Goal: Task Accomplishment & Management: Manage account settings

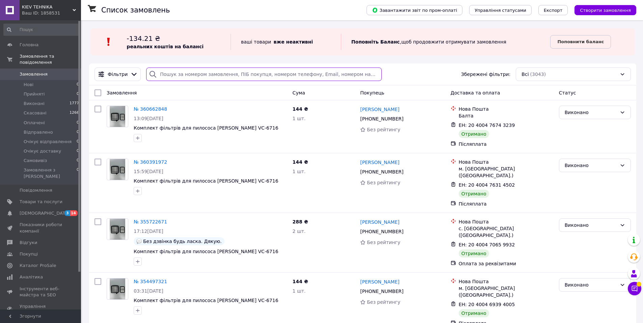
click at [177, 72] on input "search" at bounding box center [263, 75] width 235 height 14
click at [43, 199] on span "Товари та послуги" at bounding box center [41, 202] width 43 height 6
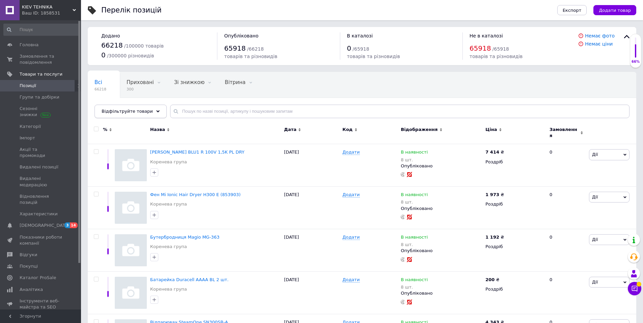
click at [118, 111] on span "Відфільтруйте товари" at bounding box center [127, 111] width 51 height 5
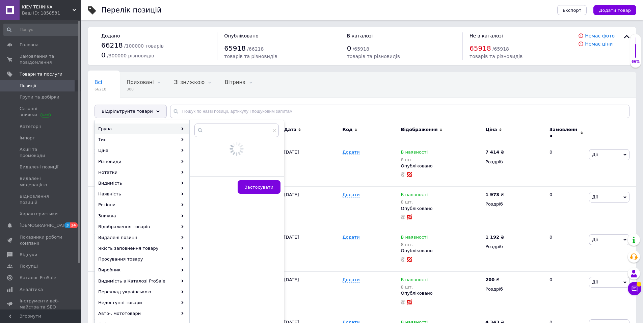
drag, startPoint x: 125, startPoint y: 129, endPoint x: 137, endPoint y: 126, distance: 12.5
click at [125, 129] on div "Група" at bounding box center [142, 129] width 94 height 11
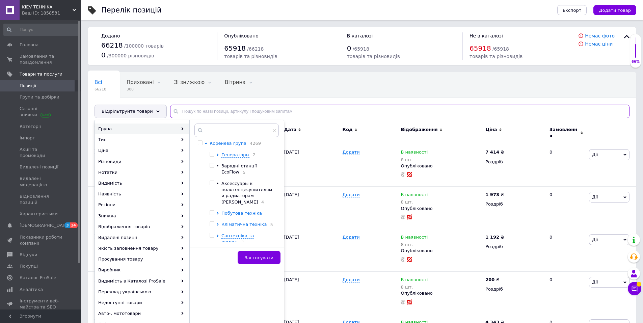
click at [211, 111] on input "text" at bounding box center [400, 112] width 460 height 14
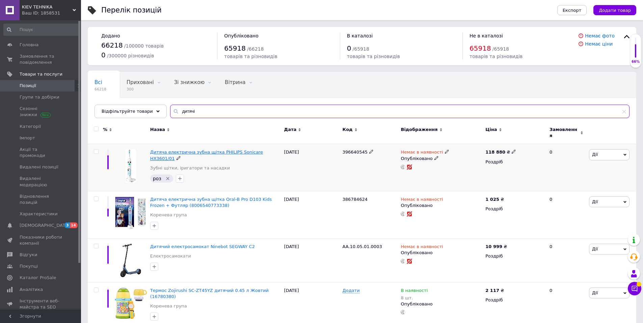
type input "дитячі"
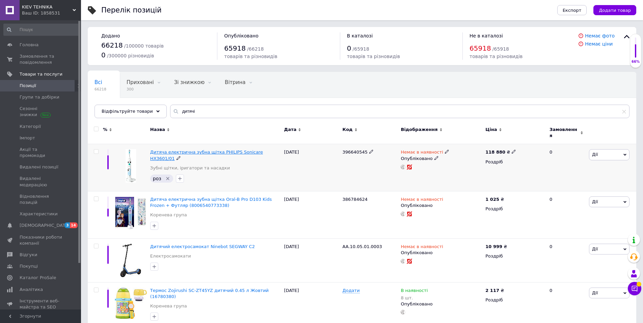
click at [180, 150] on span "Дитяча електрична зубна щітка PHILIPS Sonicare HX3601/01" at bounding box center [206, 155] width 113 height 11
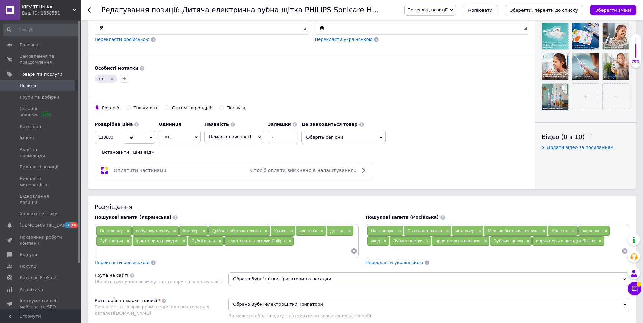
scroll to position [338, 0]
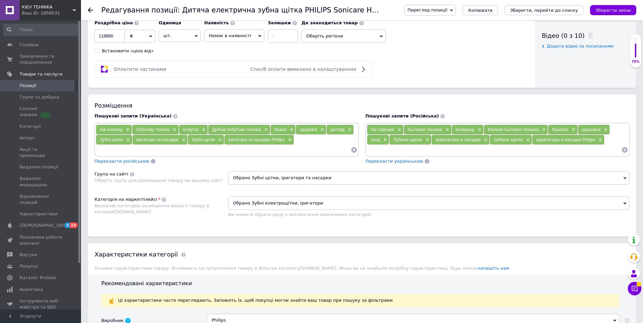
click at [273, 177] on span "Обрано Зубні щітки, іригатори та насадки" at bounding box center [429, 178] width 402 height 14
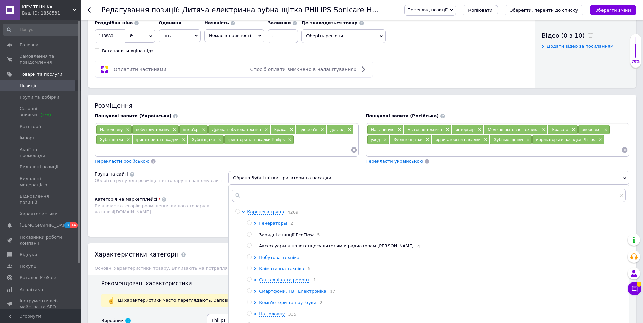
click at [319, 174] on span "Обрано Зубні щітки, іригатори та насадки" at bounding box center [429, 178] width 402 height 14
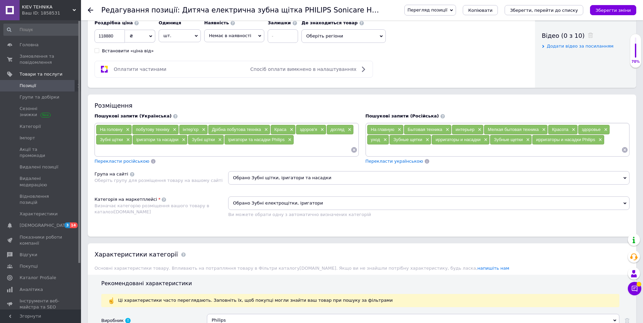
drag, startPoint x: 289, startPoint y: 178, endPoint x: 231, endPoint y: 176, distance: 58.1
click at [231, 176] on span "Обрано Зубні щітки, іригатори та насадки" at bounding box center [429, 178] width 402 height 14
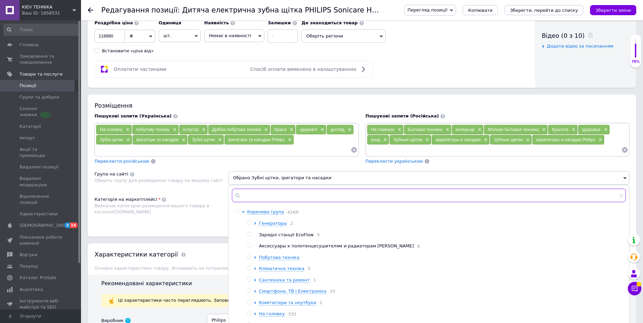
click at [251, 200] on input "text" at bounding box center [429, 196] width 394 height 14
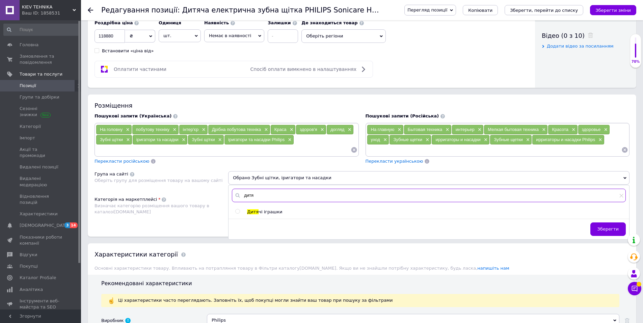
type input "дитя"
click at [237, 211] on input "radio" at bounding box center [237, 211] width 4 height 4
radio input "true"
drag, startPoint x: 276, startPoint y: 211, endPoint x: 244, endPoint y: 211, distance: 31.7
click at [244, 211] on li "Дитя чі іграшки" at bounding box center [430, 212] width 390 height 6
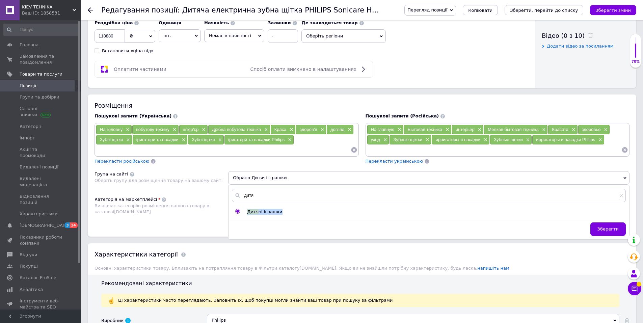
copy li "Дитя чі іграшки"
click at [613, 230] on span "Зберегти" at bounding box center [608, 229] width 21 height 5
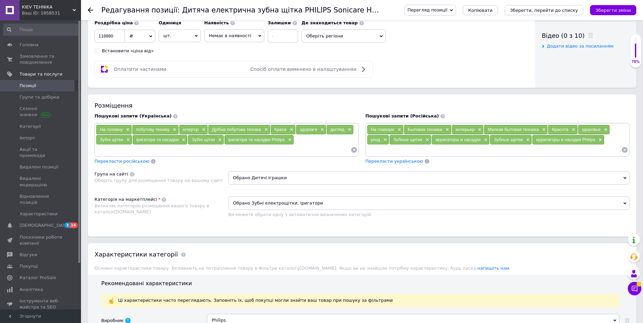
click at [38, 7] on span "KIEV TEHNIKA" at bounding box center [47, 7] width 51 height 6
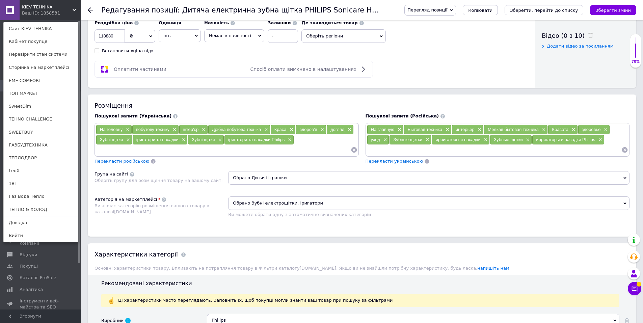
click at [29, 90] on link "ТОП МАРКЕТ" at bounding box center [41, 93] width 74 height 13
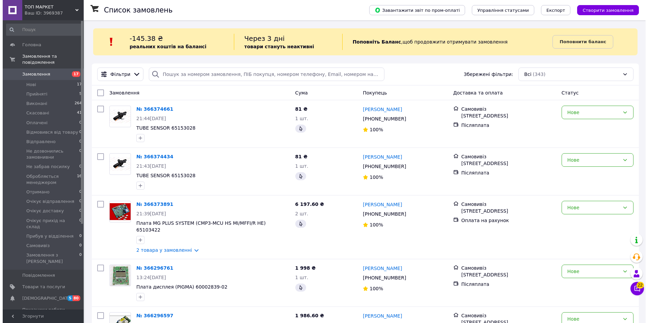
scroll to position [101, 0]
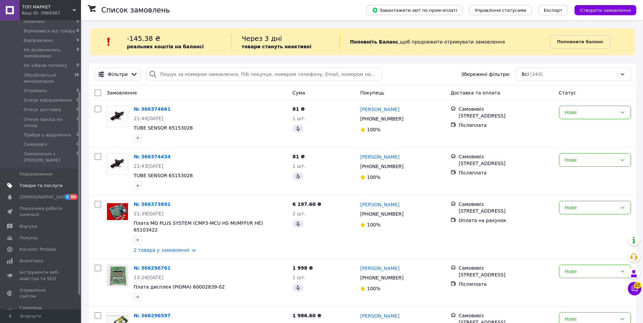
click at [43, 183] on span "Товари та послуги" at bounding box center [41, 186] width 43 height 6
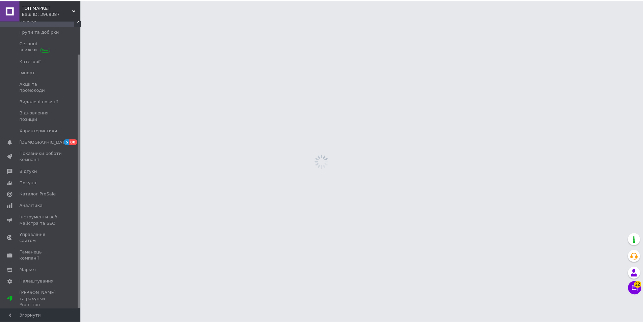
scroll to position [37, 0]
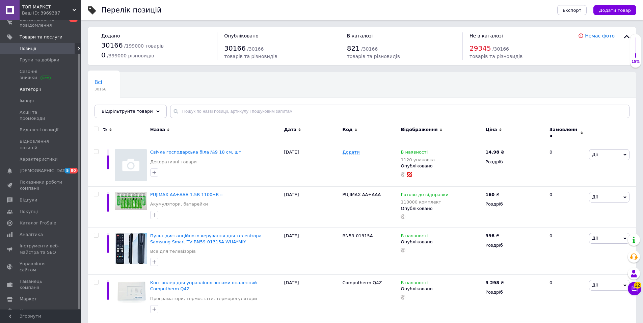
click at [29, 88] on span "Категорії" at bounding box center [30, 89] width 21 height 6
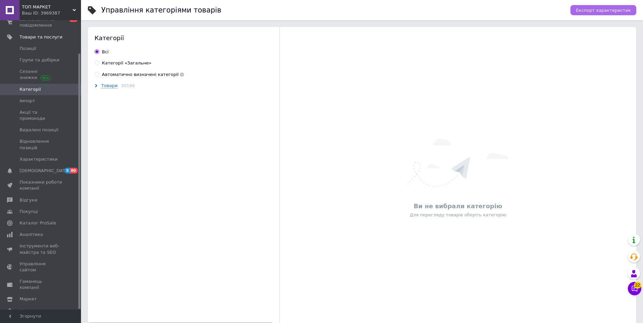
click at [595, 8] on span "Експорт характеристик" at bounding box center [603, 10] width 55 height 5
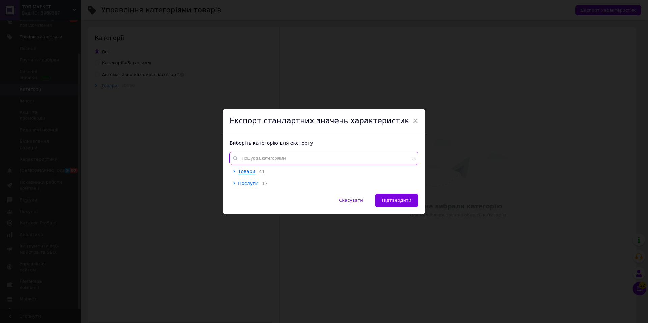
click at [256, 161] on input "text" at bounding box center [324, 159] width 189 height 14
paste input "Дитячі іграшки"
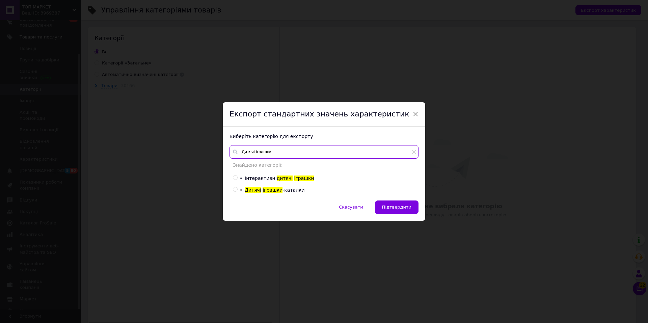
type input "Дитячі іграшки"
click at [235, 177] on input "radio" at bounding box center [235, 178] width 4 height 4
radio input "true"
click at [236, 190] on input "radio" at bounding box center [235, 189] width 4 height 4
radio input "true"
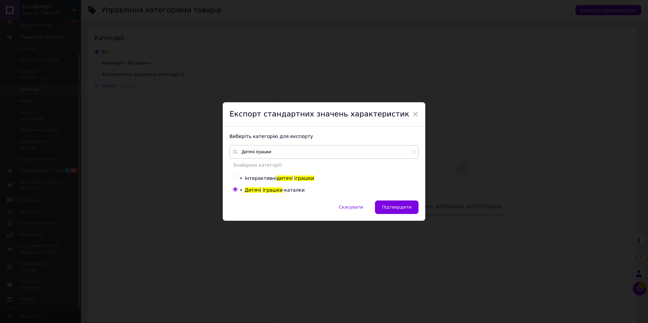
click at [235, 178] on input "radio" at bounding box center [235, 178] width 4 height 4
radio input "true"
radio input "false"
click at [396, 208] on span "Підтвердити" at bounding box center [396, 207] width 29 height 5
click at [388, 206] on span "Підтвердити" at bounding box center [396, 207] width 29 height 5
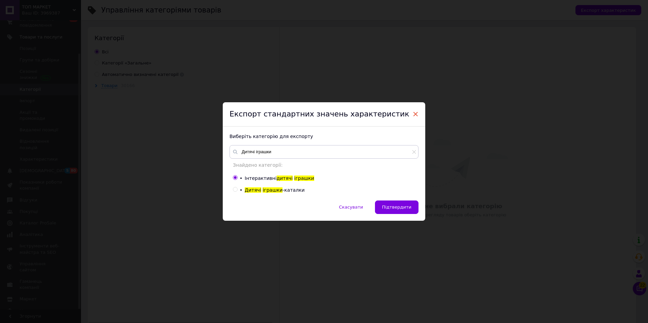
click at [416, 113] on span "×" at bounding box center [416, 113] width 6 height 11
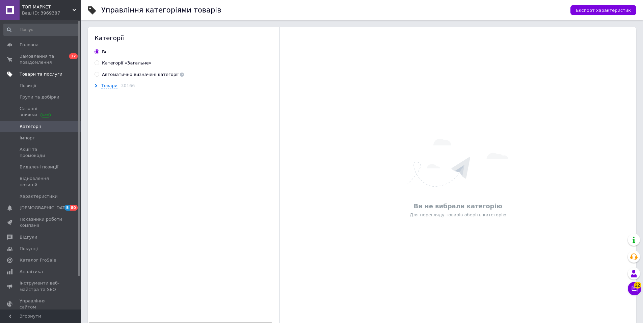
click at [44, 74] on span "Товари та послуги" at bounding box center [41, 74] width 43 height 6
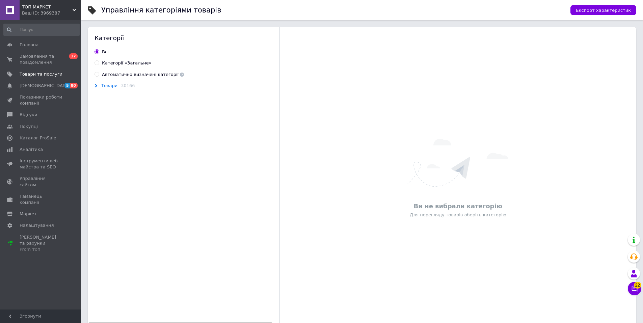
click at [106, 84] on span "Товари" at bounding box center [109, 85] width 16 height 5
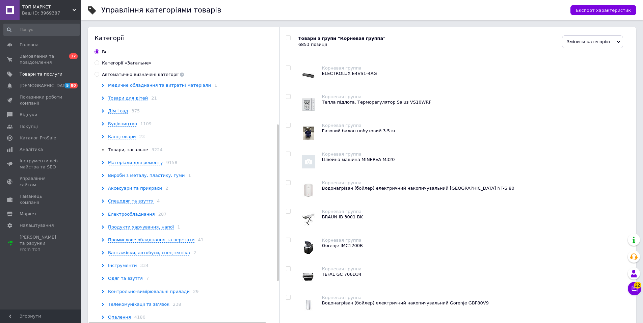
scroll to position [30, 0]
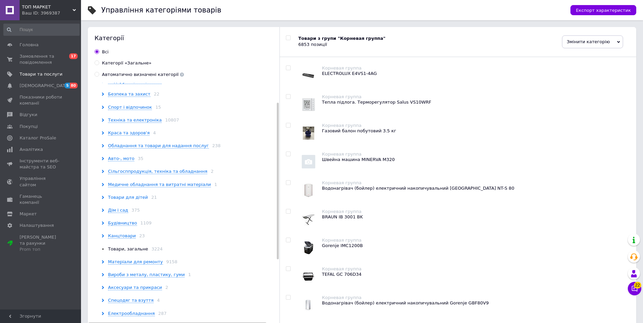
click at [123, 197] on span "Товари для дітей" at bounding box center [128, 197] width 40 height 5
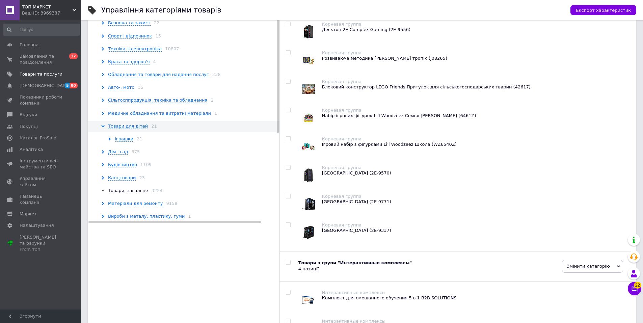
scroll to position [0, 0]
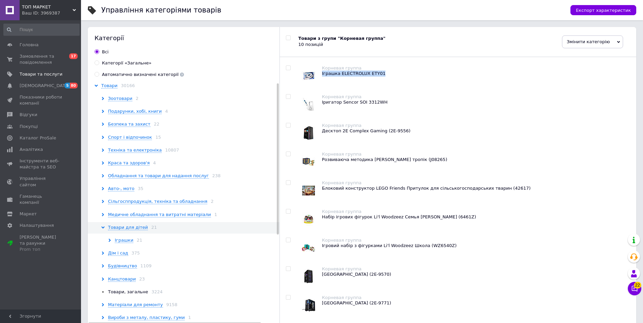
drag, startPoint x: 379, startPoint y: 72, endPoint x: 322, endPoint y: 75, distance: 57.5
click at [322, 75] on div "Іграшка ELECTROLUX ETY01" at bounding box center [476, 74] width 308 height 6
copy div "Іграшка ELECTROLUX ETY01"
click at [31, 41] on link "Головна" at bounding box center [41, 44] width 83 height 11
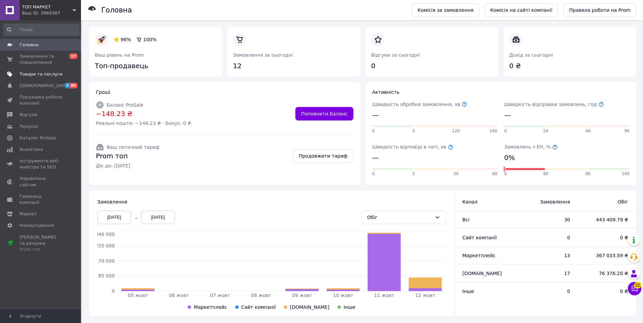
click at [42, 71] on link "Товари та послуги" at bounding box center [41, 74] width 83 height 11
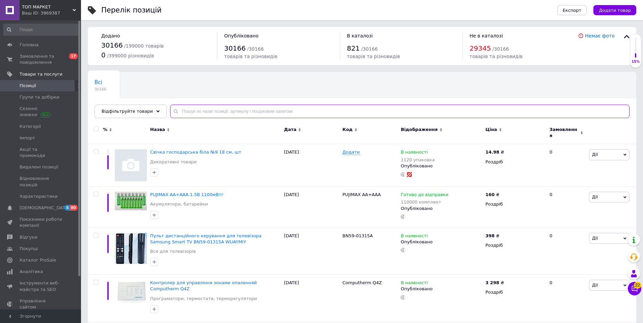
click at [205, 112] on input "text" at bounding box center [400, 112] width 460 height 14
paste input "Іграшка ELECTROLUX ETY01"
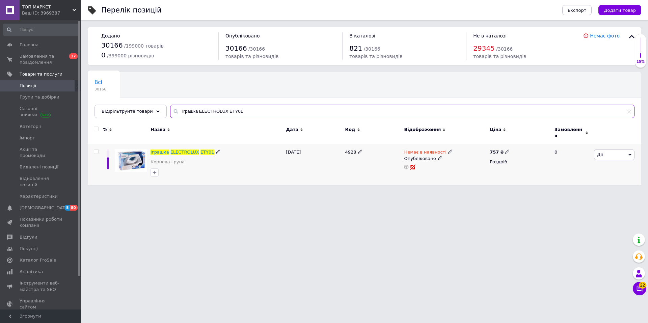
type input "Іграшка ELECTROLUX ETY01"
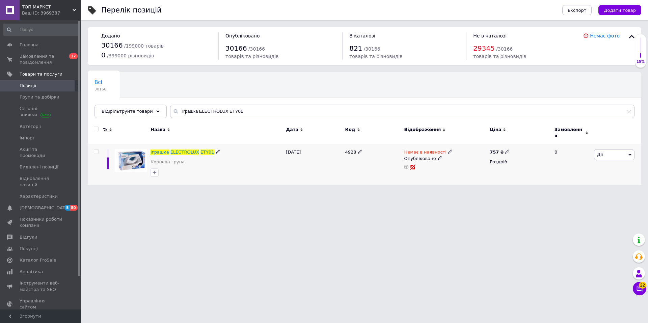
click at [185, 150] on span "ELECTROLUX" at bounding box center [185, 152] width 29 height 5
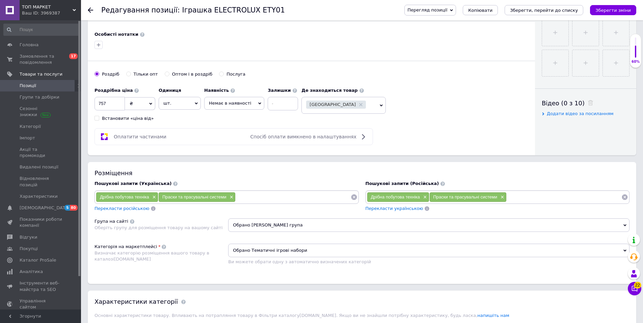
scroll to position [338, 0]
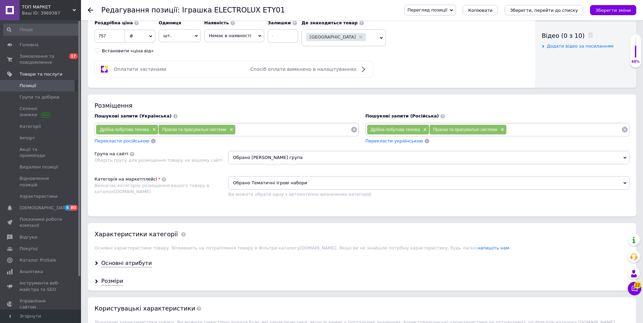
click at [266, 155] on span "Обрано Корнева група" at bounding box center [429, 158] width 402 height 14
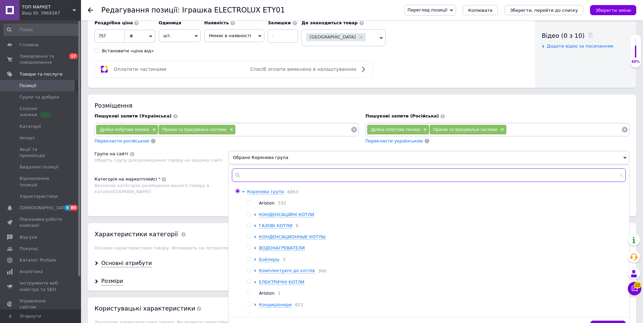
click at [255, 177] on input "text" at bounding box center [429, 176] width 394 height 14
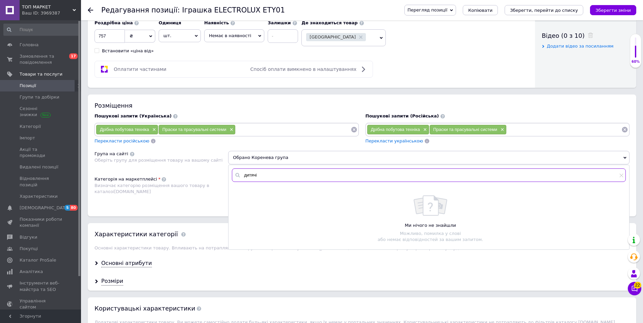
click at [269, 177] on input "дитячі" at bounding box center [429, 176] width 394 height 14
type input "дитячі"
click at [185, 189] on div "Визначає категорію розміщення вашого товару в каталозі Prom.ua" at bounding box center [160, 189] width 130 height 12
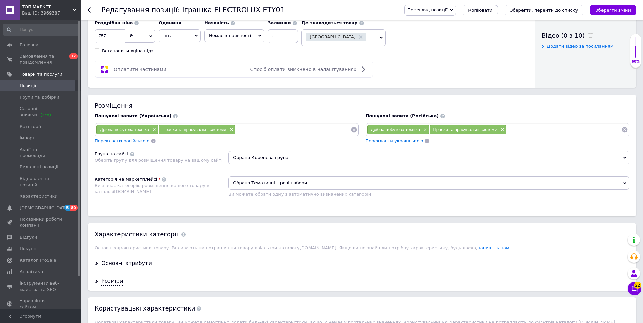
click at [274, 184] on span "Обрано Тематичні ігрові набори" at bounding box center [429, 183] width 402 height 14
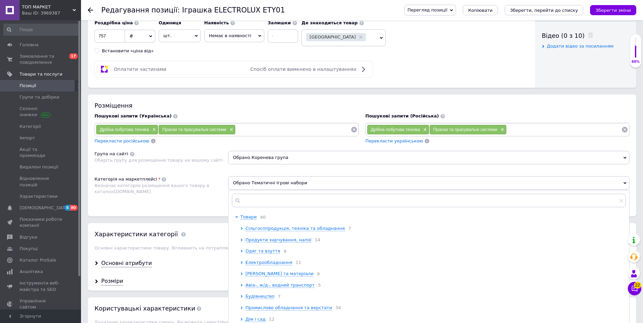
click at [303, 181] on span "Обрано Тематичні ігрові набори" at bounding box center [429, 183] width 402 height 14
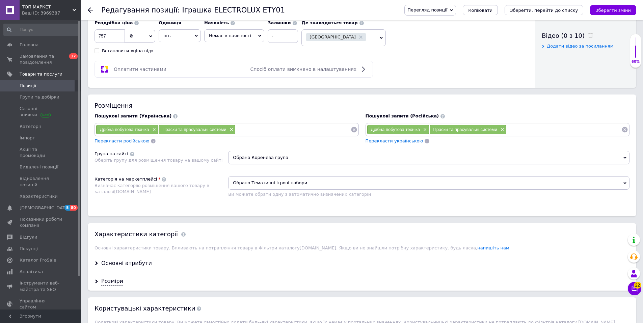
drag, startPoint x: 303, startPoint y: 181, endPoint x: 216, endPoint y: 179, distance: 87.2
click at [216, 179] on div "Категорія на маркетплейсі Визначає категорію розміщення вашого товару в каталоз…" at bounding box center [362, 189] width 535 height 26
click at [250, 184] on span "Обрано Тематичні ігрові набори" at bounding box center [429, 183] width 402 height 14
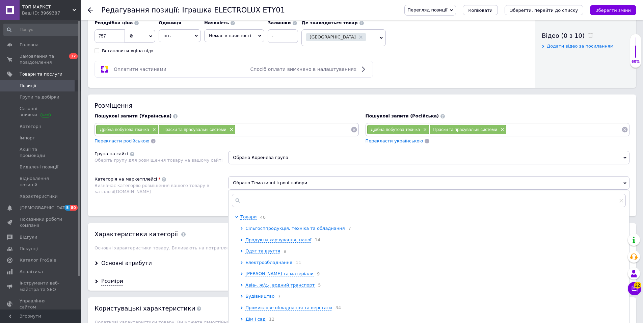
click at [245, 173] on div "Розміщення Пошукові запити (Українська) Дрібна побутова техніка × Праски та пра…" at bounding box center [362, 156] width 549 height 122
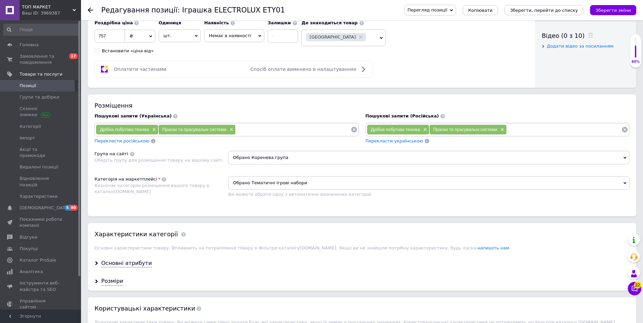
click at [247, 188] on span "Обрано Тематичні ігрові набори" at bounding box center [429, 183] width 402 height 14
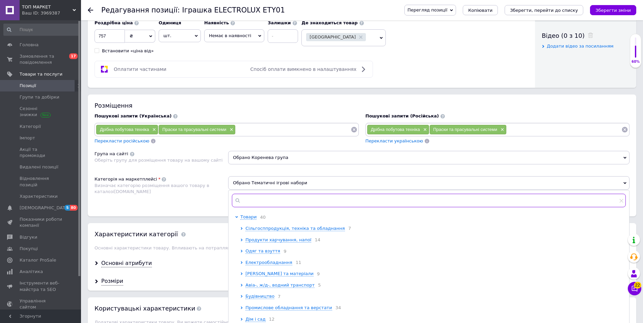
click at [247, 200] on input "text" at bounding box center [429, 201] width 394 height 14
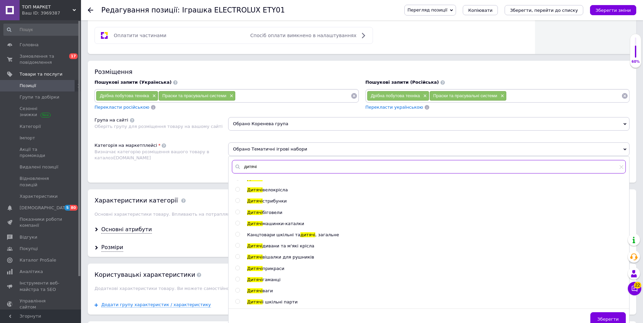
scroll to position [270, 0]
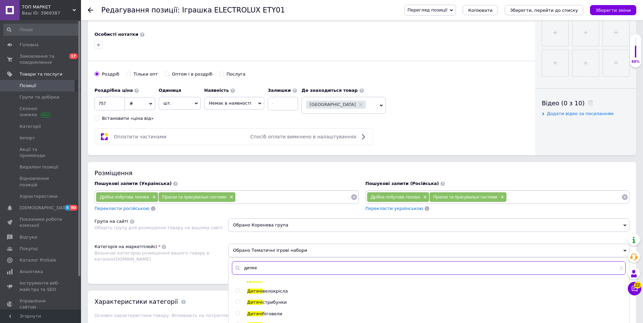
type input "дитячі"
click at [257, 228] on span "Обрано Коренева група" at bounding box center [429, 226] width 402 height 14
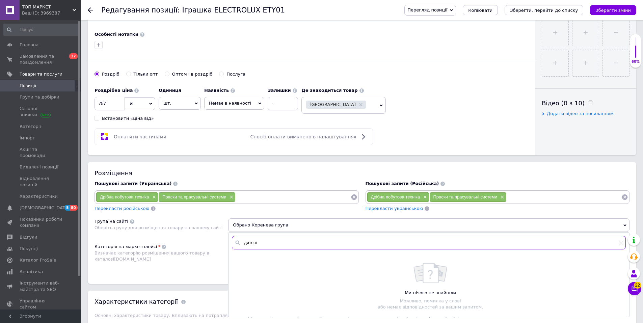
click at [259, 242] on input "дитячі" at bounding box center [429, 243] width 394 height 14
type input "д"
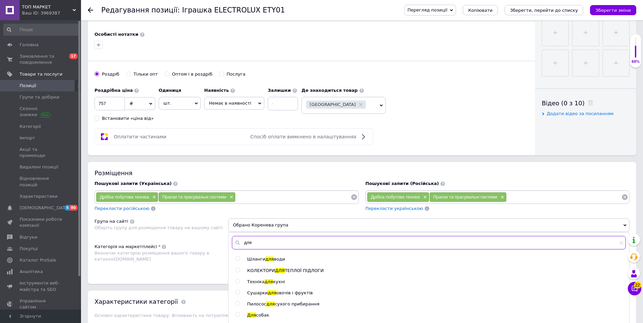
click at [262, 245] on input "для" at bounding box center [429, 243] width 394 height 14
type input "д"
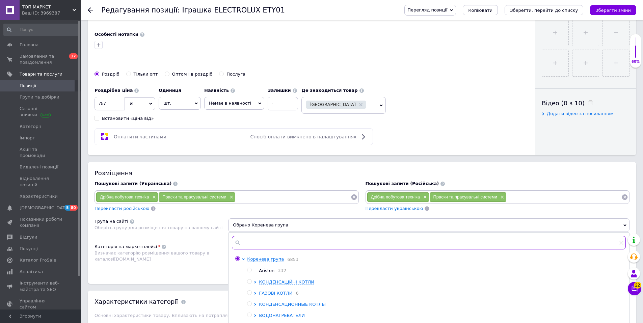
type input "л"
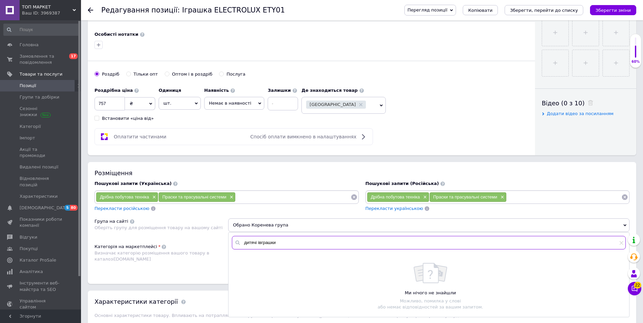
scroll to position [338, 0]
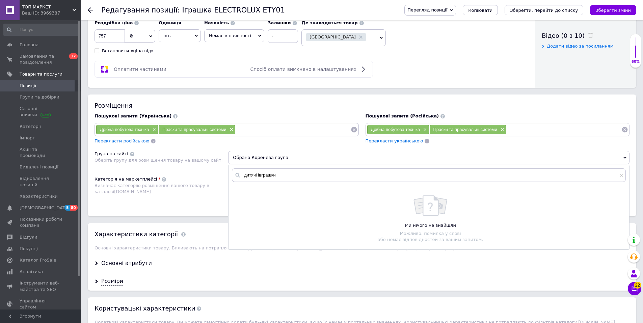
click at [264, 211] on div "Ми нічого не знайшли Можливо, помилка у слові або немає відповідностей за вашим…" at bounding box center [430, 219] width 390 height 47
click at [260, 175] on input "дитячі івграшки" at bounding box center [429, 176] width 394 height 14
type input "дитячі іграшки"
click at [281, 158] on span "Обрано Коренева група" at bounding box center [429, 158] width 402 height 14
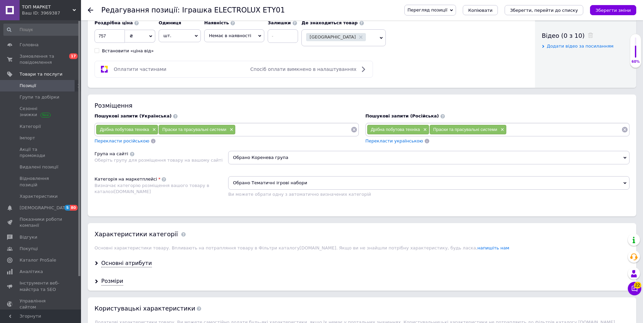
click at [281, 160] on span "Обрано Коренева група" at bounding box center [429, 158] width 402 height 14
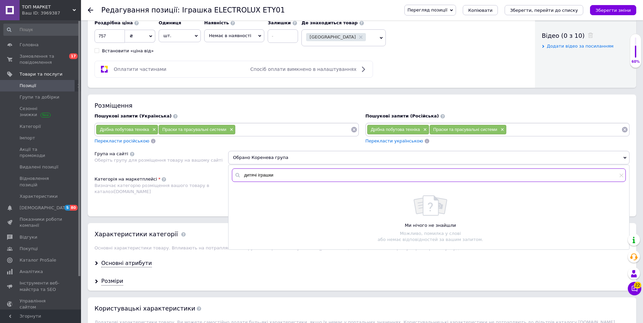
drag, startPoint x: 275, startPoint y: 176, endPoint x: 223, endPoint y: 165, distance: 53.1
click at [223, 165] on div "Група на сайті Оберіть групу для розміщення товару на вашому сайті Обрано Корен…" at bounding box center [362, 160] width 535 height 19
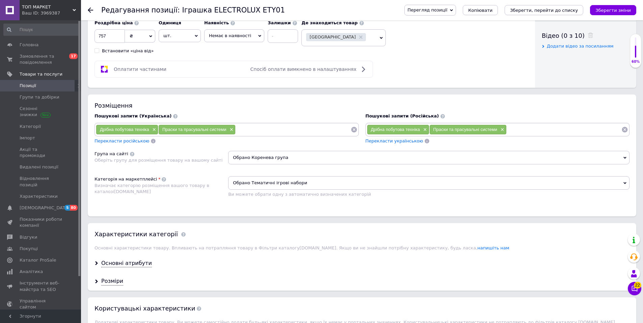
click at [263, 159] on span "Обрано Коренева група" at bounding box center [429, 158] width 402 height 14
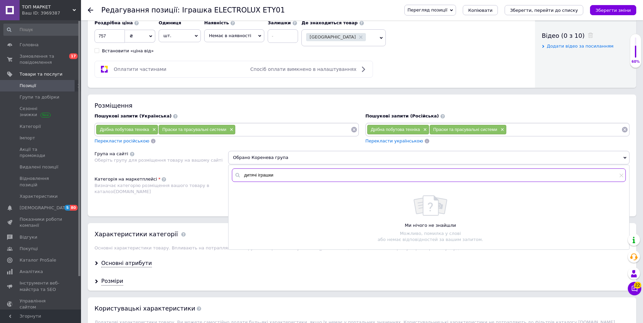
drag, startPoint x: 245, startPoint y: 174, endPoint x: 282, endPoint y: 174, distance: 36.5
click at [282, 174] on input "дитячі іграшки" at bounding box center [429, 176] width 394 height 14
click at [624, 156] on span "Обрано Коренева група" at bounding box center [429, 158] width 402 height 14
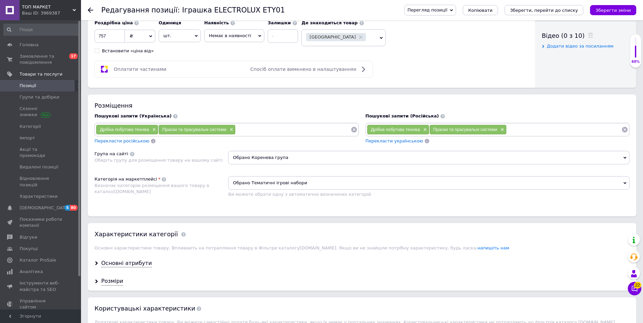
click at [623, 156] on span "Обрано Коренева група" at bounding box center [429, 158] width 402 height 14
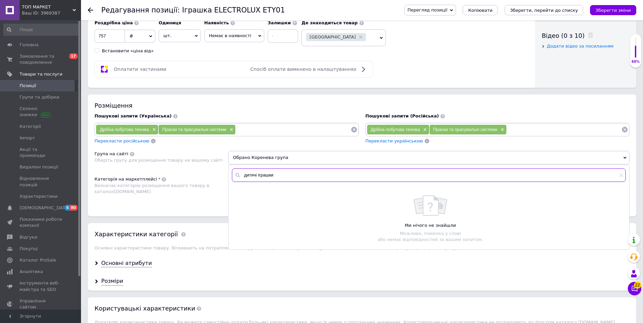
drag, startPoint x: 281, startPoint y: 179, endPoint x: 197, endPoint y: 168, distance: 84.7
click at [202, 168] on div "Група на сайті Оберіть групу для розміщення товару на вашому сайті Обрано Корен…" at bounding box center [362, 160] width 535 height 19
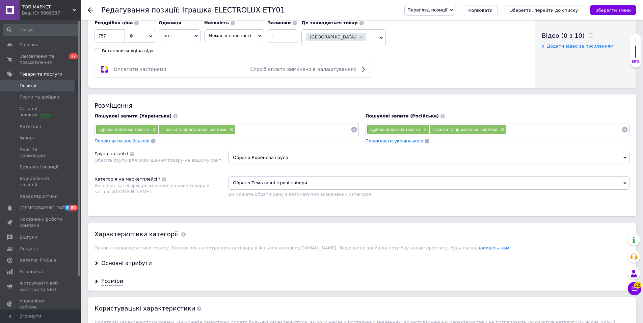
click at [624, 157] on icon at bounding box center [625, 157] width 3 height 3
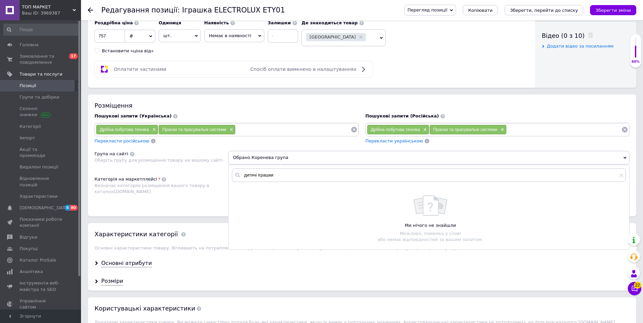
click at [624, 157] on icon at bounding box center [625, 157] width 3 height 3
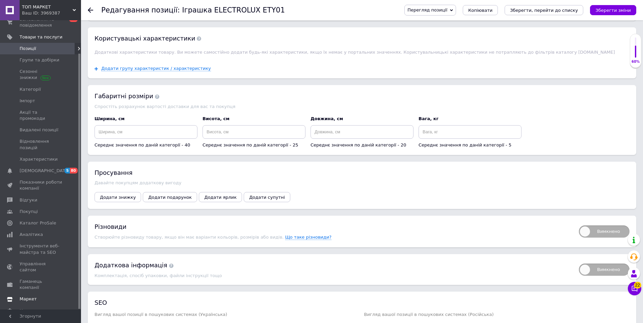
scroll to position [686, 0]
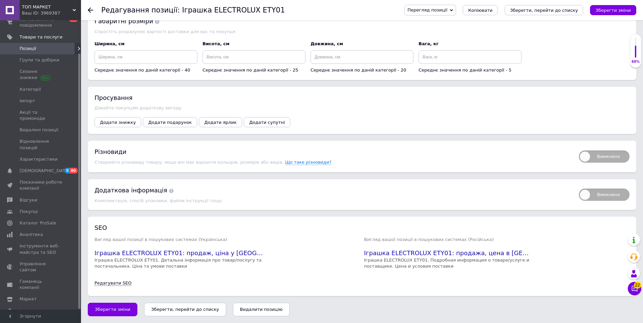
click at [39, 10] on div "Ваш ID: 3969387" at bounding box center [51, 13] width 59 height 6
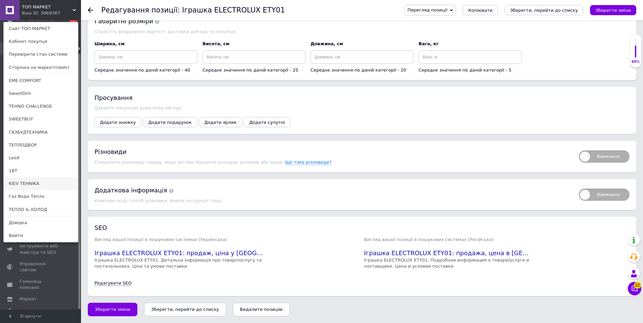
click at [30, 183] on link "KIEV TEHNIKA" at bounding box center [41, 183] width 74 height 13
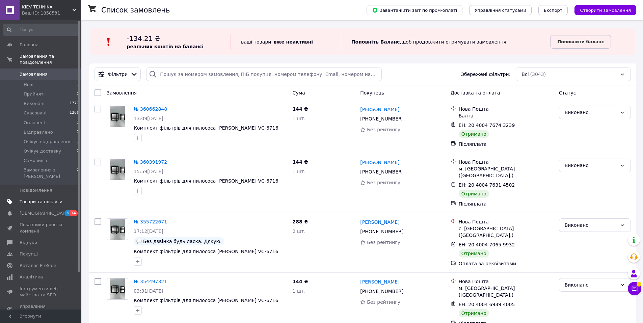
click at [36, 199] on span "Товари та послуги" at bounding box center [41, 202] width 43 height 6
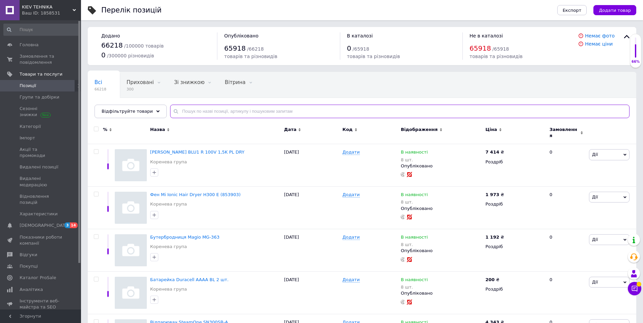
click at [183, 109] on input "text" at bounding box center [400, 112] width 460 height 14
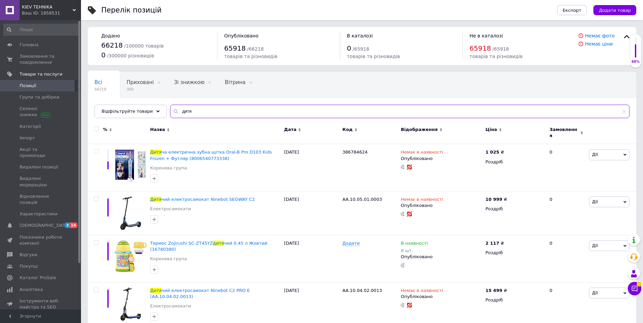
type input "дитя"
click at [96, 129] on input "checkbox" at bounding box center [96, 129] width 4 height 4
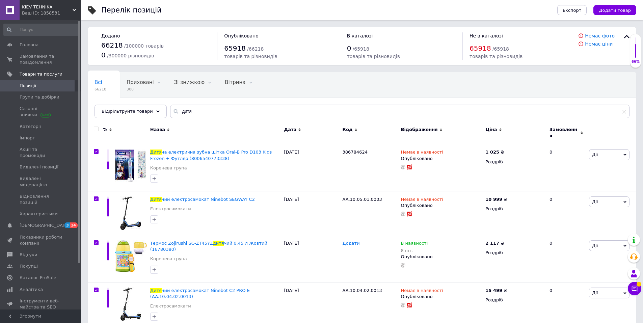
checkbox input "true"
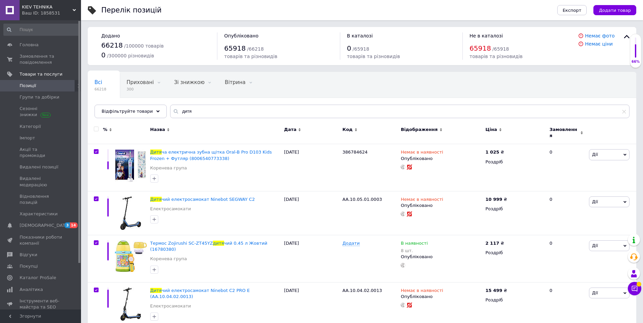
checkbox input "true"
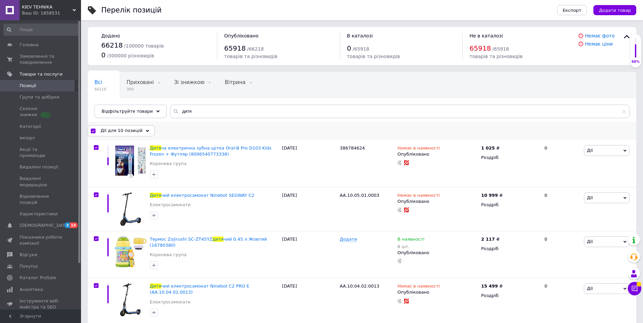
click at [132, 132] on span "Дії для 10 позицій" at bounding box center [122, 131] width 42 height 6
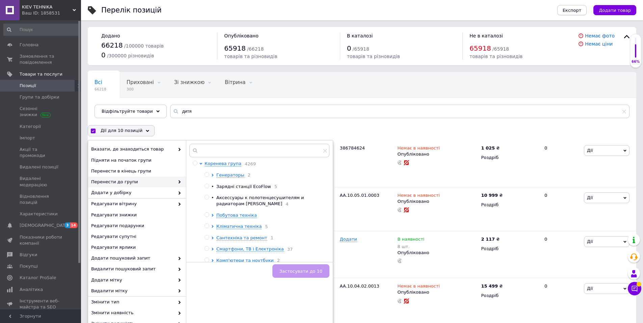
click at [582, 10] on span "Експорт" at bounding box center [572, 10] width 19 height 5
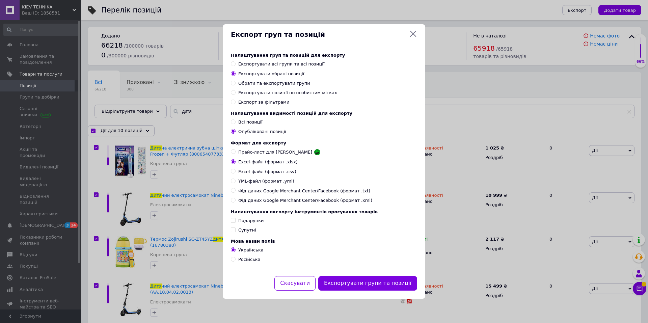
click at [234, 181] on input "YML-файл (формат .yml)" at bounding box center [233, 181] width 4 height 4
radio input "true"
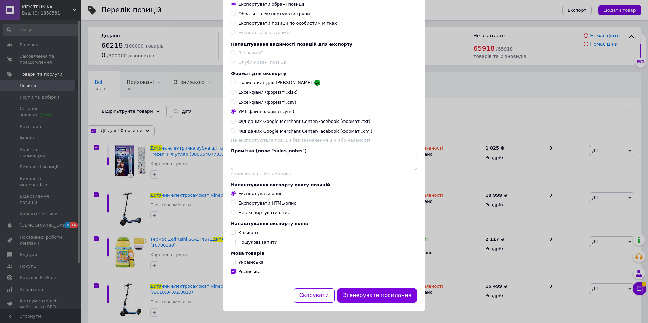
scroll to position [31, 0]
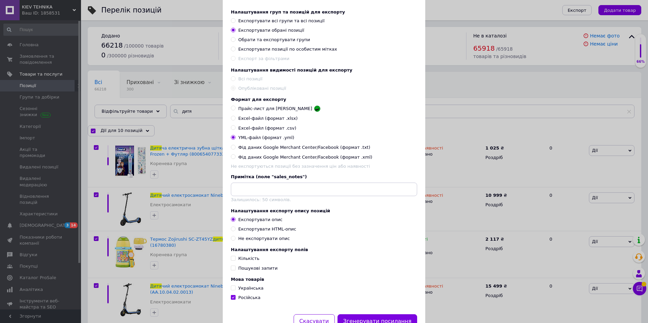
click at [232, 290] on input "Українська" at bounding box center [233, 288] width 4 height 4
checkbox input "true"
click at [233, 300] on input "Російська" at bounding box center [233, 297] width 4 height 4
checkbox input "false"
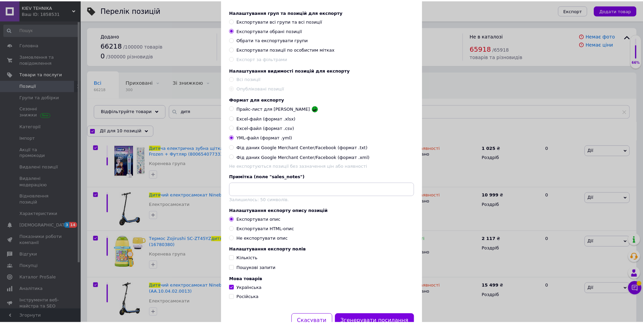
scroll to position [65, 0]
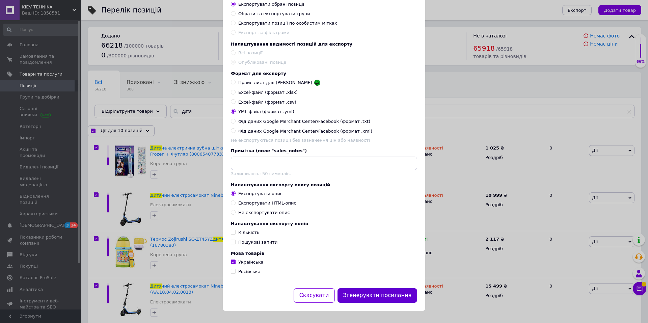
click at [385, 295] on button "Згенерувати посилання" at bounding box center [378, 295] width 80 height 15
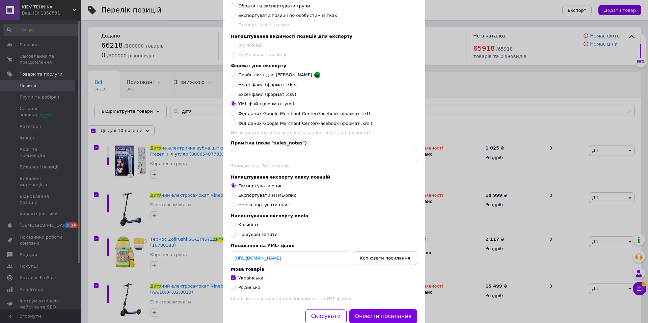
click at [391, 261] on span "Копіювати посилання" at bounding box center [385, 258] width 50 height 5
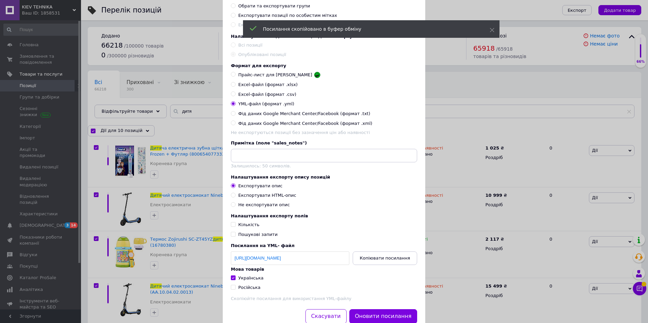
click at [41, 7] on div "Експорт груп та позицій Налаштування груп та позицій для експорту Експортувати …" at bounding box center [324, 139] width 648 height 409
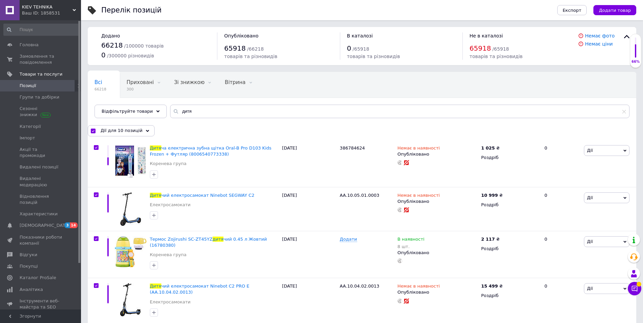
click at [41, 7] on span "KIEV TEHNIKA" at bounding box center [47, 7] width 51 height 6
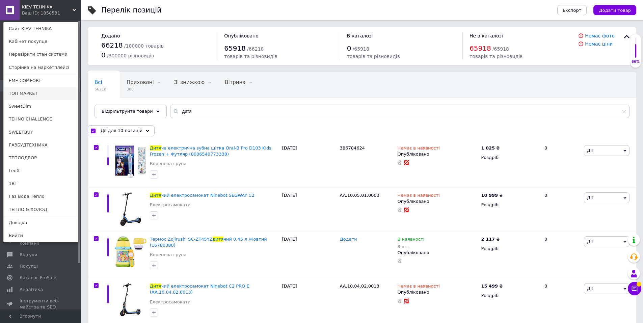
click at [20, 92] on link "ТОП МАРКЕТ" at bounding box center [41, 93] width 74 height 13
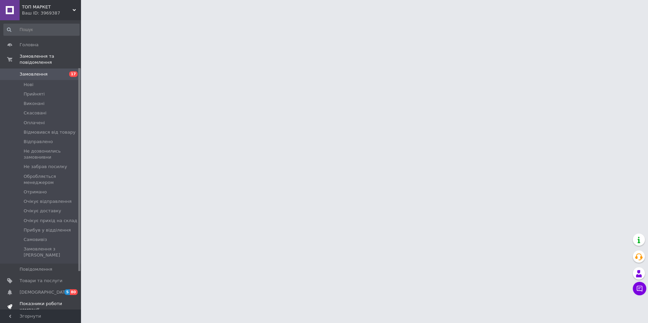
scroll to position [68, 0]
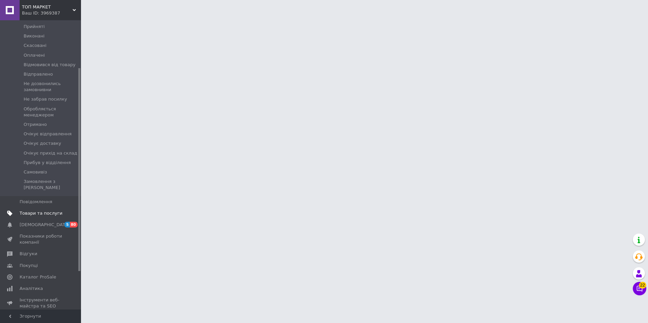
click at [33, 210] on span "Товари та послуги" at bounding box center [41, 213] width 43 height 6
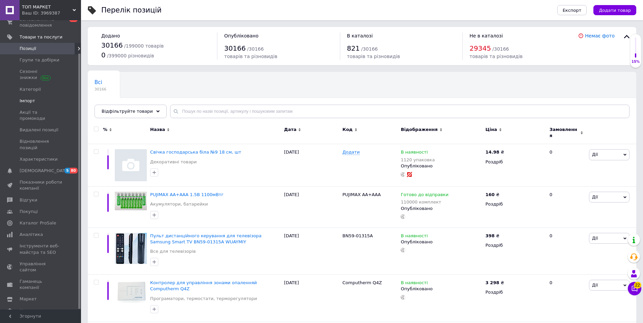
click at [30, 100] on span "Імпорт" at bounding box center [28, 101] width 16 height 6
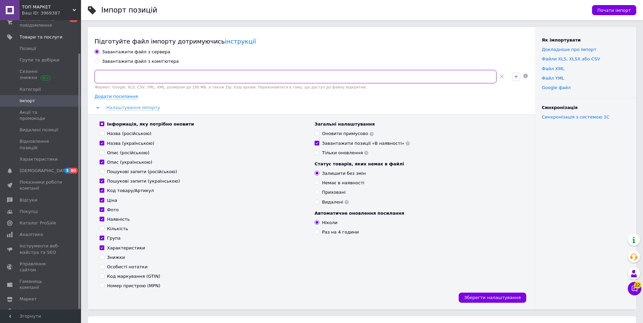
drag, startPoint x: 98, startPoint y: 75, endPoint x: 534, endPoint y: 77, distance: 436.7
click at [534, 77] on div "Підготуйте файл імпорту дотримуючись інструкції Завантажити файл з сервера Зава…" at bounding box center [311, 168] width 447 height 283
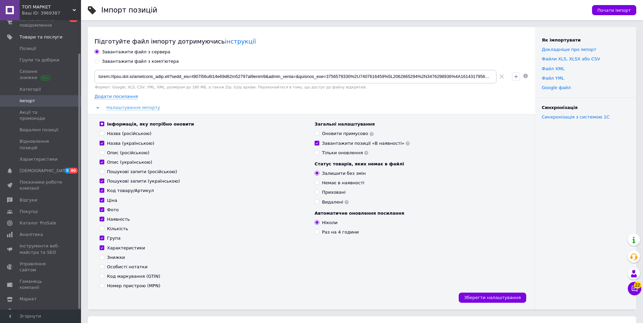
click at [502, 77] on use at bounding box center [502, 77] width 4 height 4
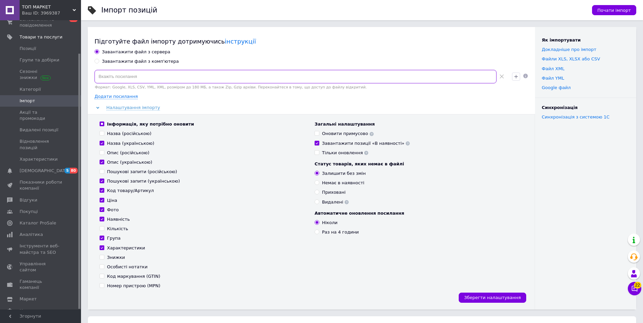
click at [240, 72] on input at bounding box center [296, 77] width 402 height 14
paste input "[URL][DOMAIN_NAME]"
type input "[URL][DOMAIN_NAME]"
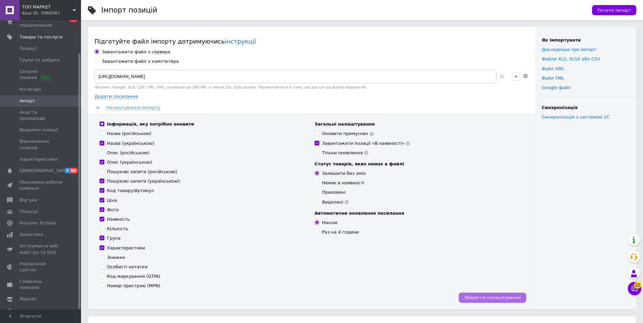
scroll to position [0, 0]
click at [508, 298] on span "Зберегти налаштування" at bounding box center [492, 297] width 57 height 5
click at [622, 9] on span "Почати імпорт" at bounding box center [614, 10] width 33 height 5
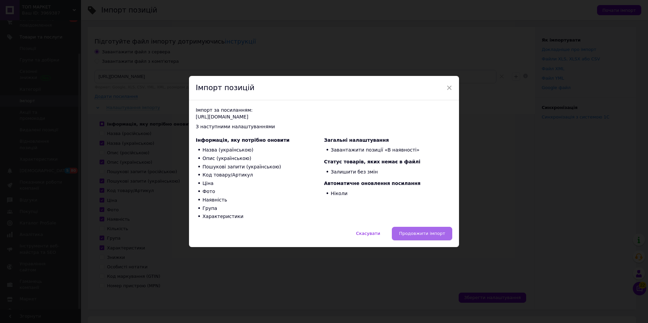
click at [431, 233] on span "Продовжити імпорт" at bounding box center [422, 233] width 46 height 5
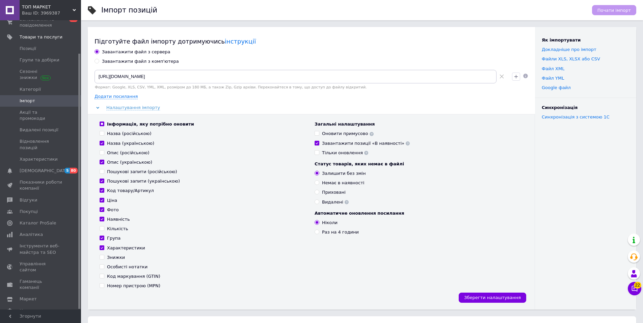
click at [39, 10] on span "ТОП МАРКЕТ" at bounding box center [47, 7] width 51 height 6
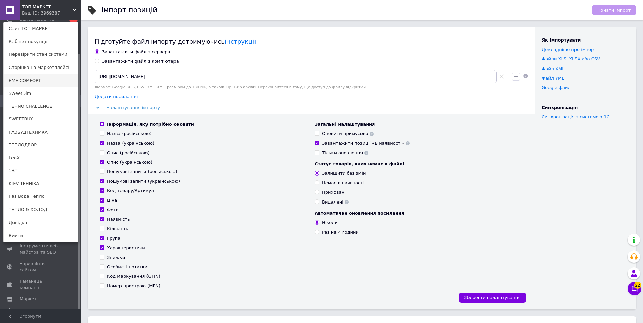
click at [24, 82] on link "EME COMFORT" at bounding box center [41, 80] width 74 height 13
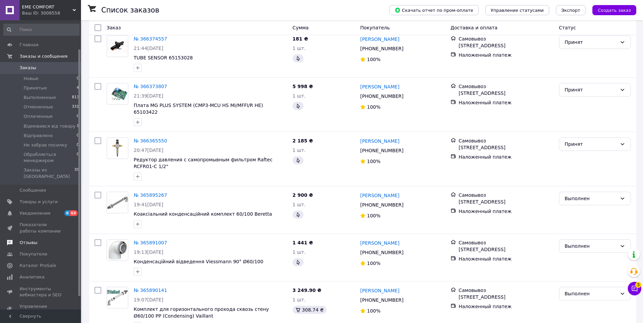
scroll to position [34, 0]
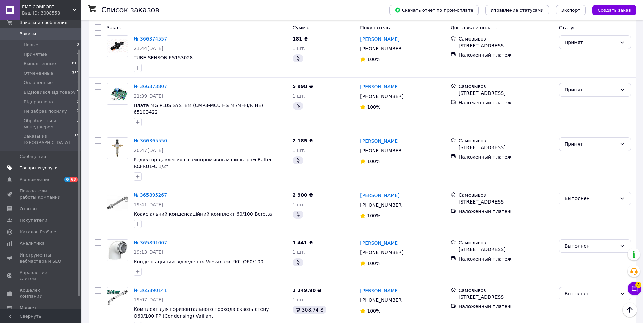
click at [46, 165] on span "Товары и услуги" at bounding box center [39, 168] width 38 height 6
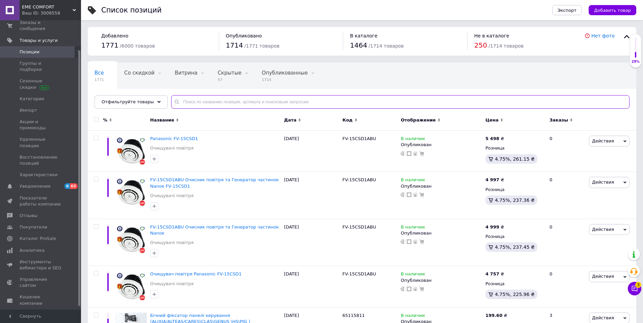
click at [200, 101] on input "text" at bounding box center [400, 102] width 459 height 14
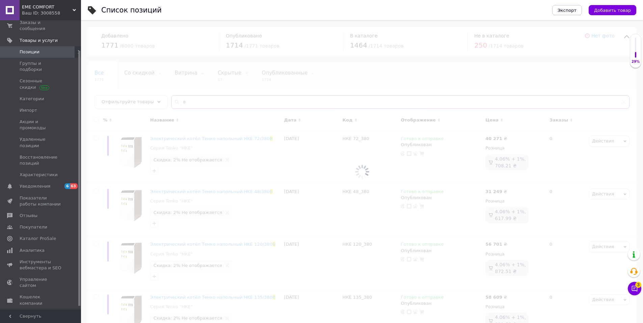
type input "в"
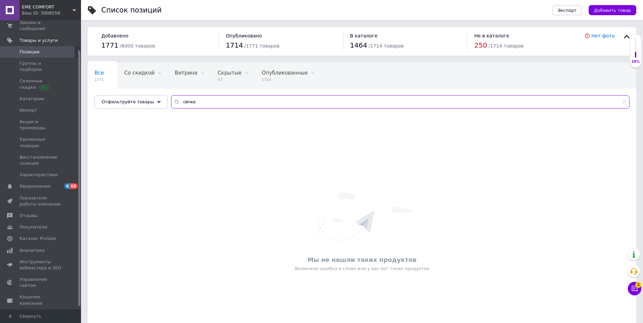
type input "свічка"
click at [223, 109] on div "Все 1771 Со скидкой 0 Удалить Редактировать Витрина 0 Удалить Редактировать Скр…" at bounding box center [362, 89] width 549 height 56
click at [203, 102] on input "свічка" at bounding box center [400, 102] width 459 height 14
click at [124, 103] on span "Отфильтруйте товары" at bounding box center [128, 101] width 52 height 5
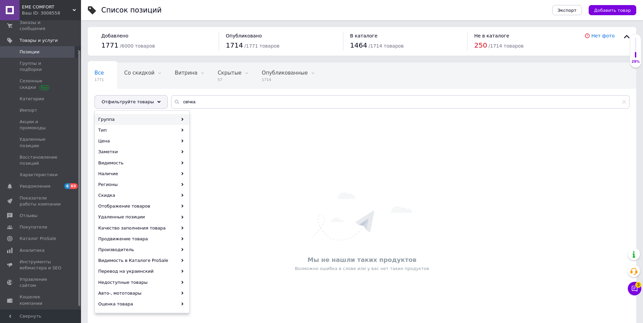
click at [118, 115] on div "Группа" at bounding box center [142, 119] width 94 height 11
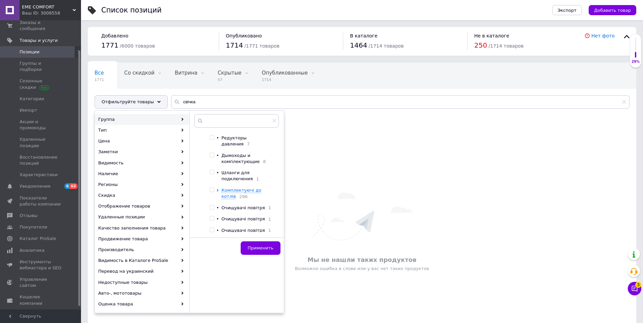
scroll to position [36, 0]
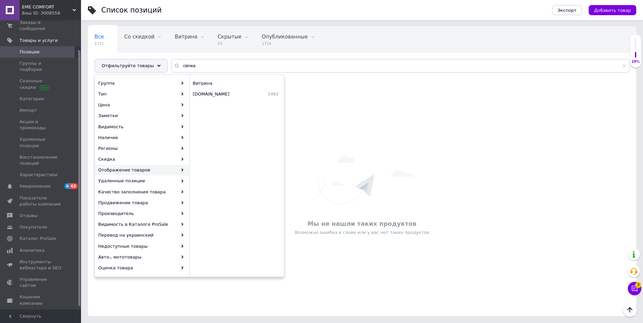
click at [326, 123] on div "Мы не нашли таких продуктов Возможно ошибка в слове или у вас нет таких продукт…" at bounding box center [362, 196] width 549 height 227
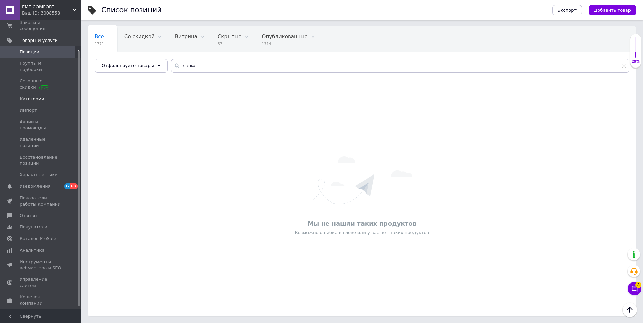
click at [27, 96] on span "Категории" at bounding box center [32, 99] width 25 height 6
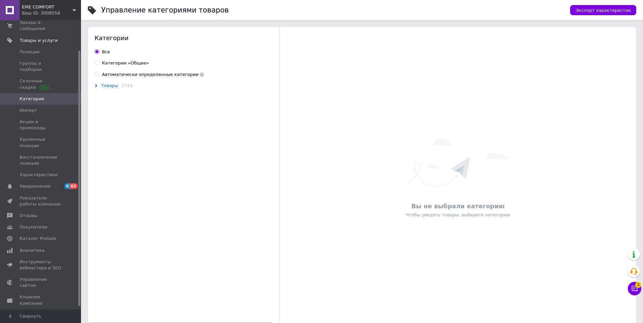
click at [104, 85] on span "Товары" at bounding box center [109, 85] width 17 height 5
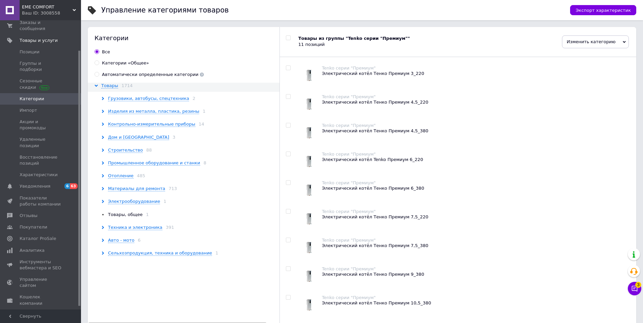
click at [123, 215] on span "Товары, общее" at bounding box center [125, 214] width 35 height 5
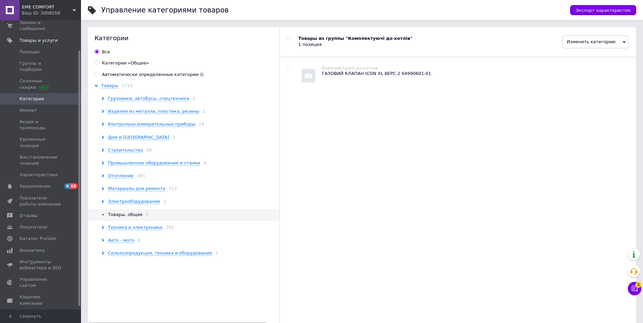
click at [289, 67] on input "checkbox" at bounding box center [288, 68] width 4 height 4
checkbox input "true"
click at [601, 41] on span "Изменить категорию" at bounding box center [595, 41] width 67 height 13
click at [484, 70] on div at bounding box center [486, 72] width 5 height 6
click at [484, 72] on icon at bounding box center [485, 72] width 2 height 3
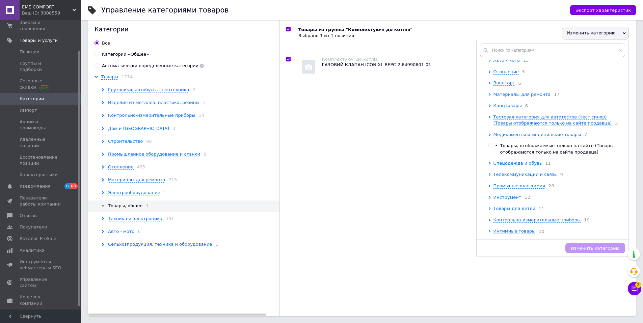
scroll to position [325, 0]
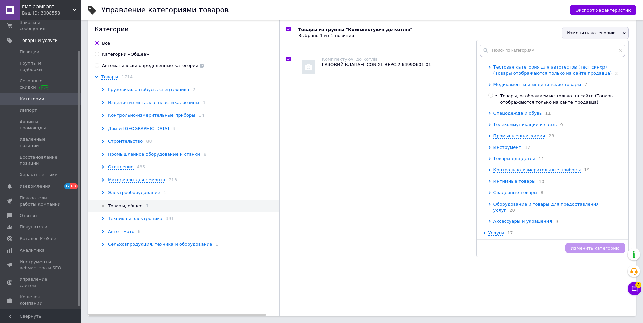
click at [441, 228] on div "Товары из группы "Комплектуючі до котлів" Выбрано 1 из 1 позиция Изменить катег…" at bounding box center [458, 167] width 357 height 298
checkbox input "true"
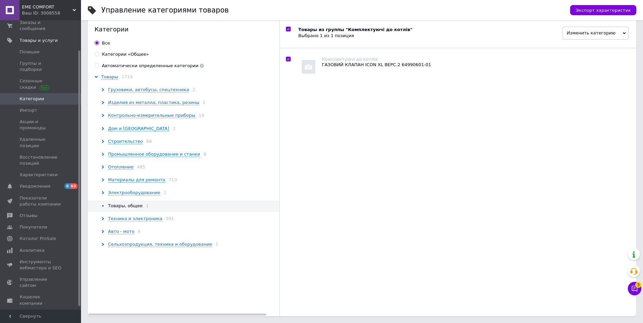
click at [343, 66] on div "ГАЗОВИЙ КЛАПАН ICON XL ВЕРС.2 64990601-01" at bounding box center [476, 65] width 308 height 6
click at [290, 61] on input "checkbox" at bounding box center [288, 59] width 4 height 4
checkbox input "false"
click at [339, 66] on div "ГАЗОВИЙ КЛАПАН ICON XL ВЕРС.2 64990601-01" at bounding box center [476, 65] width 308 height 6
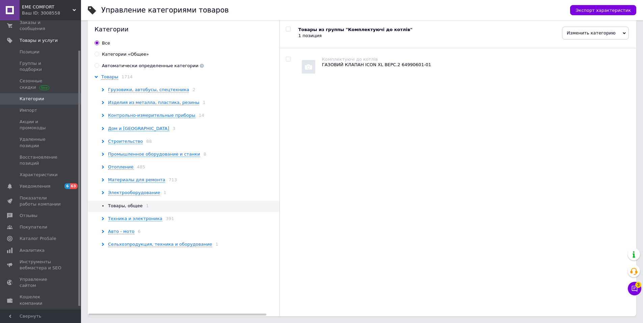
click at [290, 61] on input "checkbox" at bounding box center [288, 59] width 4 height 4
checkbox input "true"
click at [333, 63] on div "ГАЗОВИЙ КЛАПАН ICON XL ВЕРС.2 64990601-01" at bounding box center [476, 65] width 308 height 6
click at [290, 61] on input "checkbox" at bounding box center [288, 59] width 4 height 4
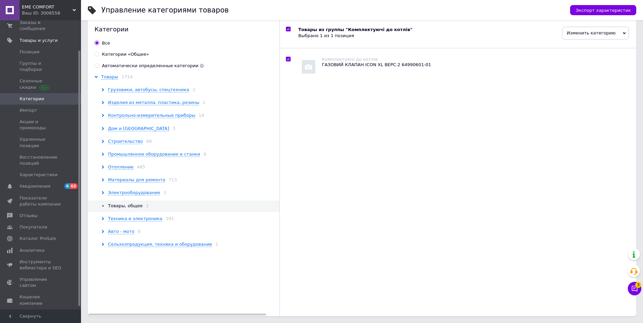
checkbox input "false"
drag, startPoint x: 391, startPoint y: 65, endPoint x: 381, endPoint y: 65, distance: 10.1
click at [382, 65] on div "ГАЗОВИЙ КЛАПАН ICON XL ВЕРС.2 64990601-01" at bounding box center [476, 65] width 308 height 6
drag, startPoint x: 421, startPoint y: 64, endPoint x: 322, endPoint y: 65, distance: 99.3
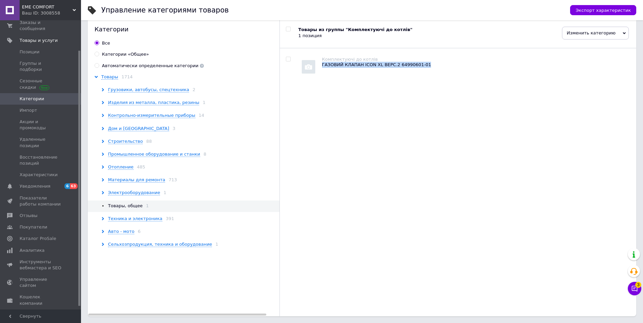
click at [322, 65] on div "ГАЗОВИЙ КЛАПАН ICON XL ВЕРС.2 64990601-01" at bounding box center [476, 65] width 308 height 6
copy div "ГАЗОВИЙ КЛАПАН ICON XL ВЕРС.2 64990601-01"
click at [40, 10] on div "Ваш ID: 3008558" at bounding box center [51, 13] width 59 height 6
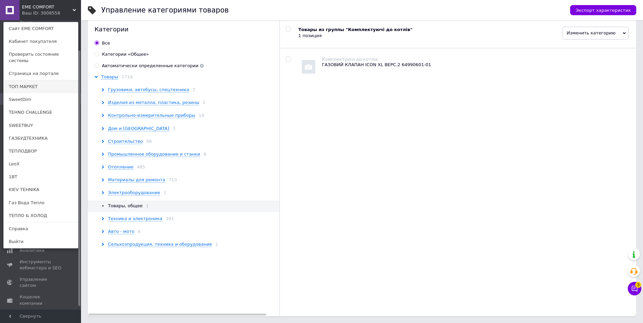
click at [26, 80] on link "ТОП МАРКЕТ" at bounding box center [41, 86] width 74 height 13
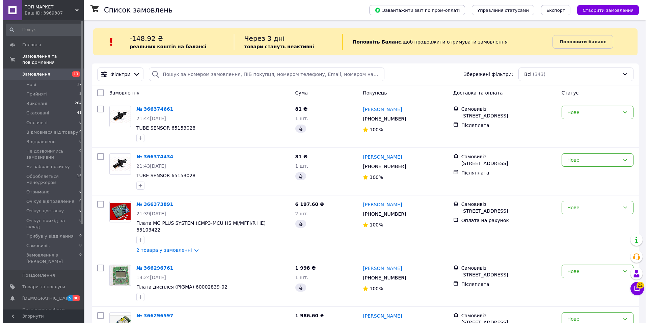
scroll to position [101, 0]
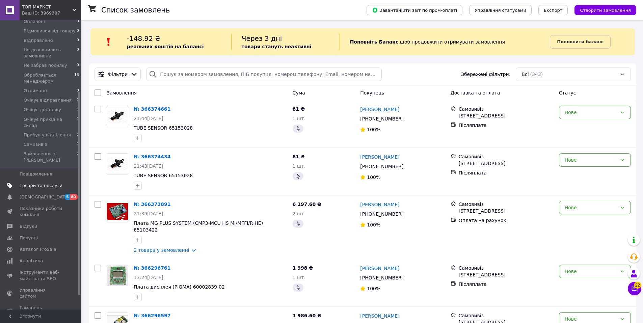
click at [38, 183] on span "Товари та послуги" at bounding box center [41, 186] width 43 height 6
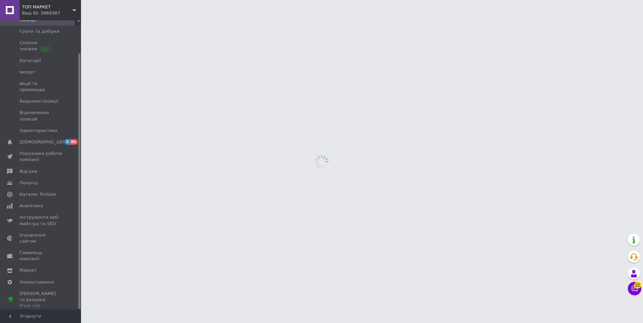
scroll to position [37, 0]
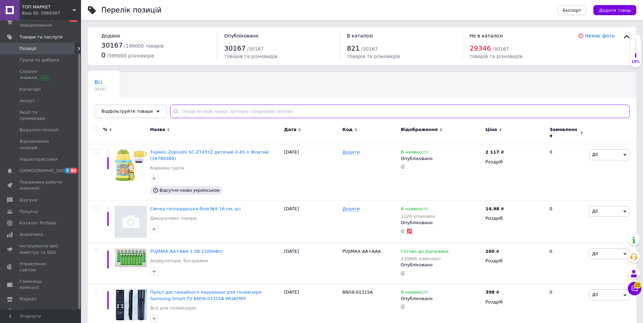
paste input "ГАЗОВИЙ КЛАПАН ICON XL ВЕРС.2 64990601-01"
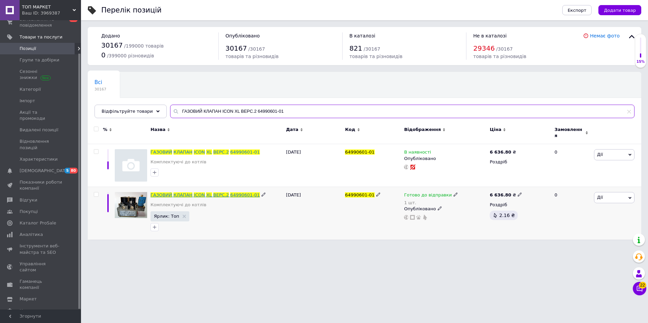
type input "ГАЗОВИЙ КЛАПАН ICON XL ВЕРС.2 64990601-01"
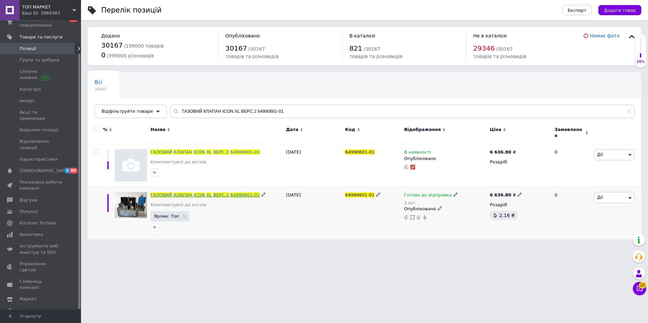
click at [219, 193] on span "ВЕРС.2" at bounding box center [221, 195] width 16 height 5
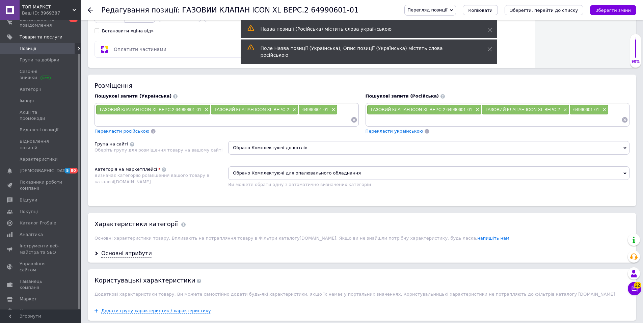
scroll to position [270, 0]
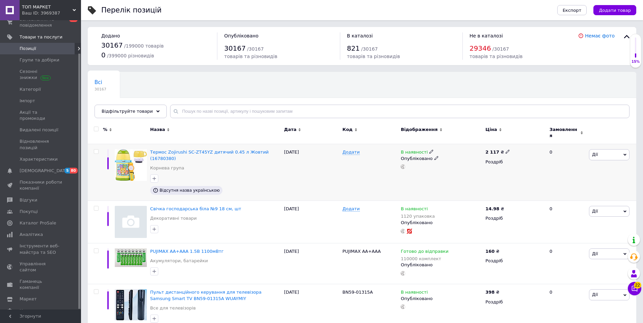
click at [430, 150] on use at bounding box center [432, 152] width 4 height 4
click at [445, 153] on li "Немає в наявності" at bounding box center [468, 157] width 64 height 9
click at [354, 175] on div "Додати" at bounding box center [370, 172] width 58 height 57
click at [31, 88] on span "Категорії" at bounding box center [30, 89] width 21 height 6
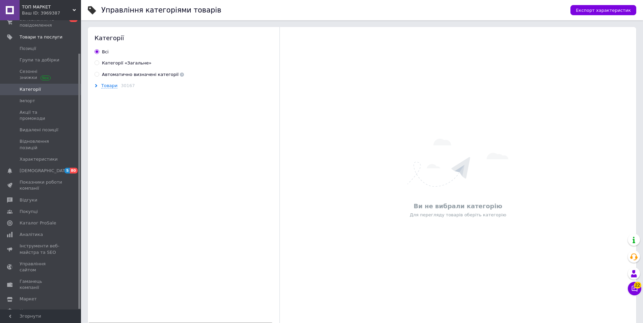
click at [100, 85] on div "Товари 30167" at bounding box center [188, 86] width 187 height 6
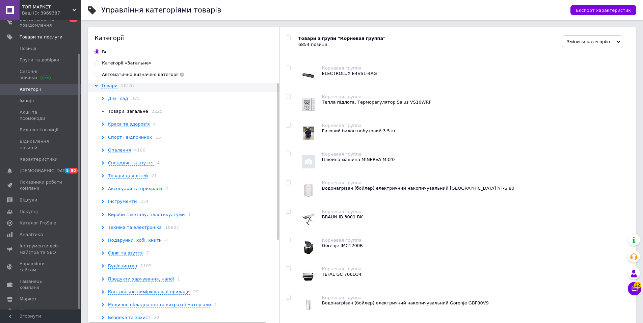
click at [130, 188] on span "Аксесуари та прикраси" at bounding box center [135, 188] width 54 height 5
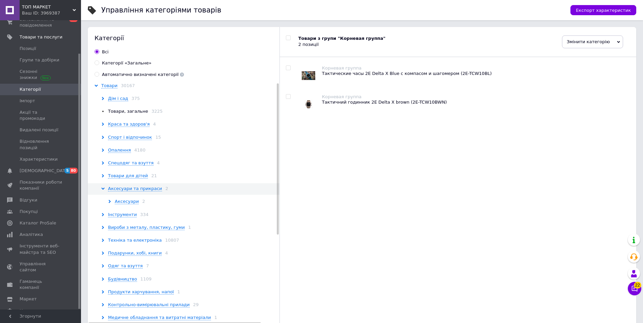
click at [137, 240] on span "Техніка та електроніка" at bounding box center [135, 240] width 54 height 5
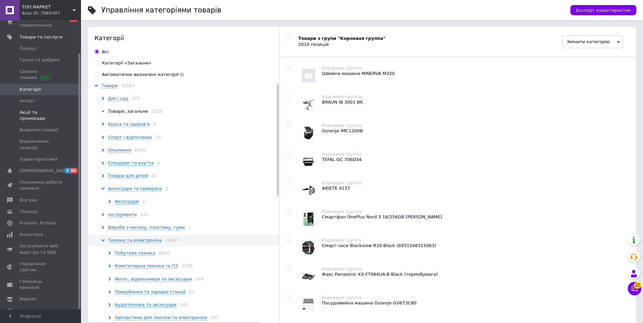
click at [31, 110] on span "Акції та промокоди" at bounding box center [41, 115] width 43 height 12
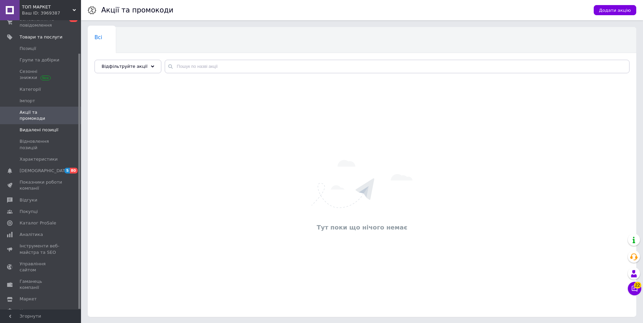
click at [37, 127] on span "Видалені позиції" at bounding box center [39, 130] width 39 height 6
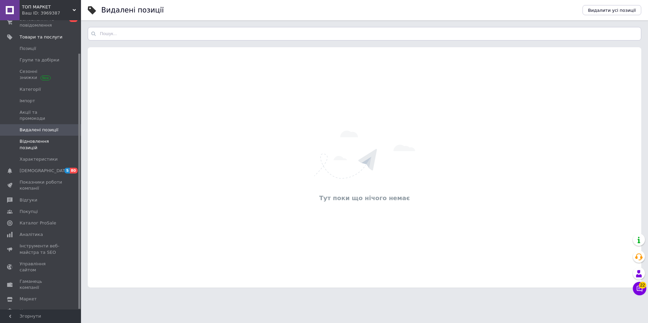
click at [41, 138] on span "Відновлення позицій" at bounding box center [41, 144] width 43 height 12
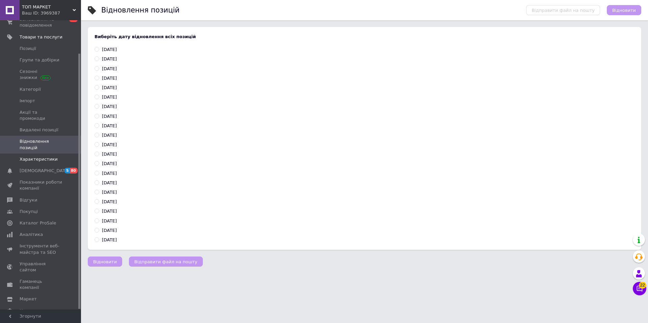
click at [41, 156] on span "Характеристики" at bounding box center [39, 159] width 38 height 6
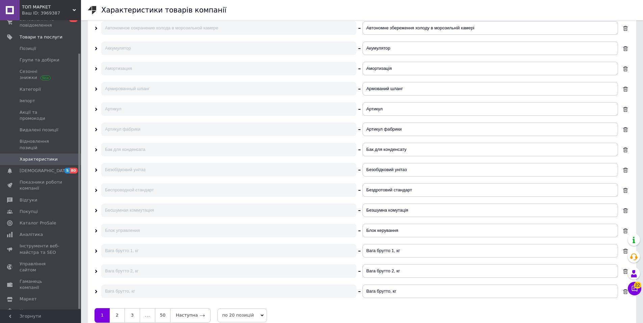
scroll to position [223, 0]
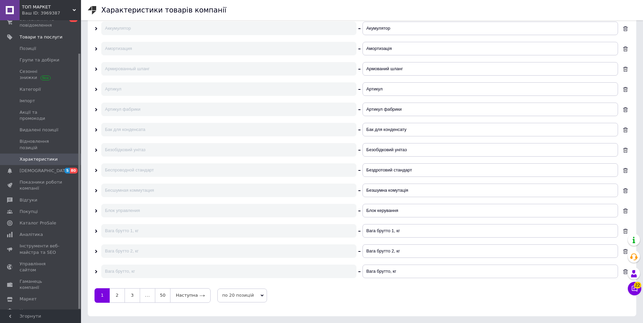
click at [41, 11] on div "Ваш ID: 3969387" at bounding box center [51, 13] width 59 height 6
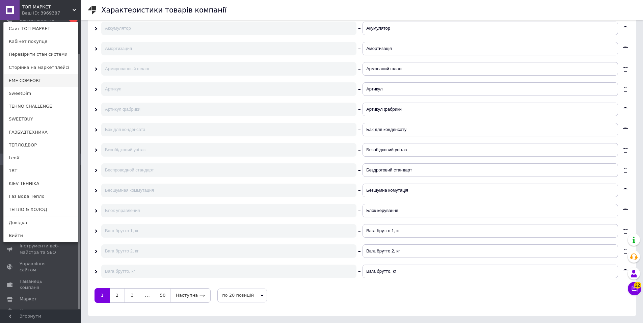
click at [32, 79] on link "EME COMFORT" at bounding box center [41, 80] width 74 height 13
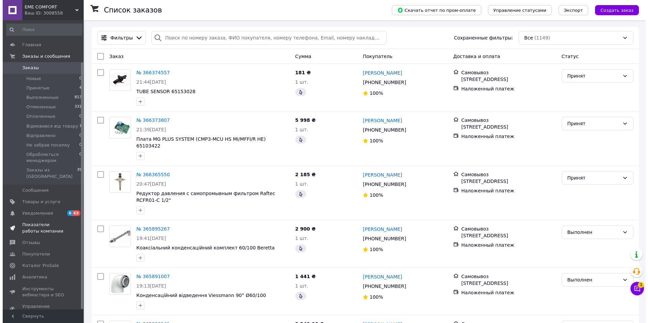
scroll to position [49, 0]
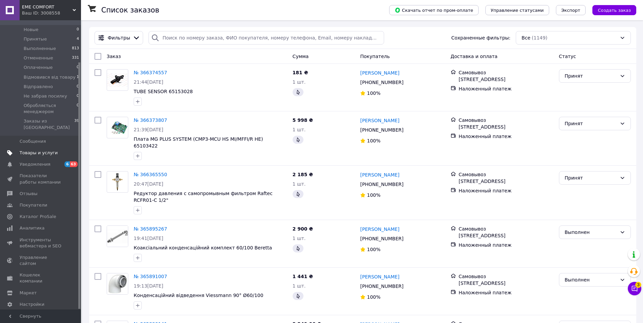
click at [48, 150] on span "Товары и услуги" at bounding box center [39, 153] width 38 height 6
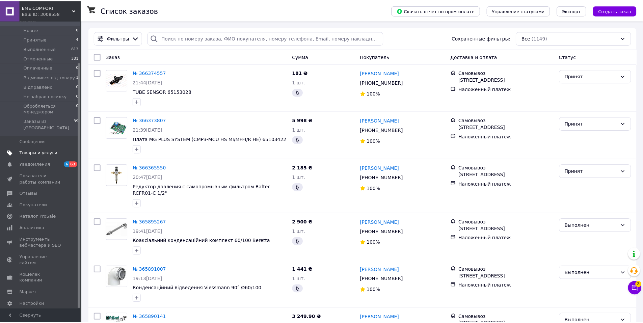
scroll to position [37, 0]
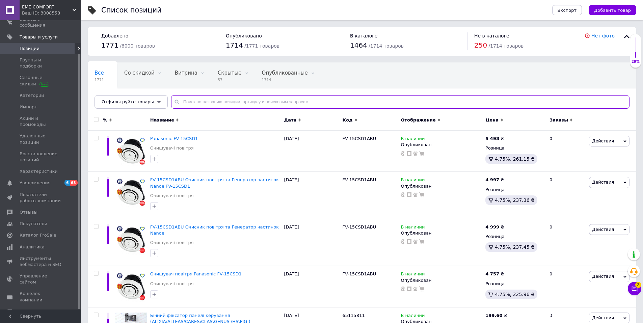
click at [194, 103] on input "text" at bounding box center [400, 102] width 459 height 14
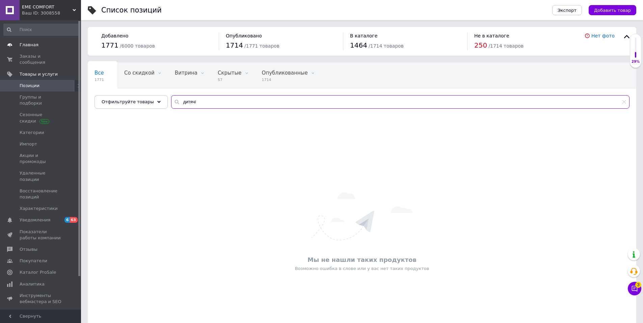
type input "дитячі"
click at [28, 44] on span "Главная" at bounding box center [29, 45] width 19 height 6
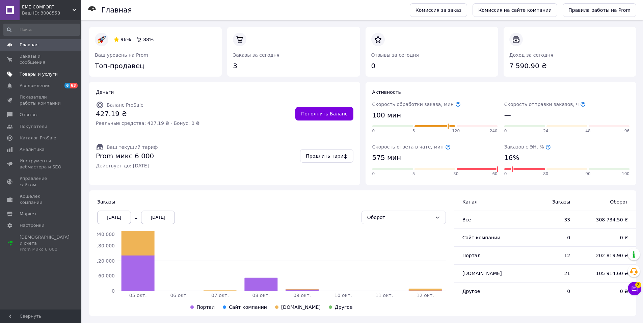
click at [35, 71] on span "Товары и услуги" at bounding box center [39, 74] width 38 height 6
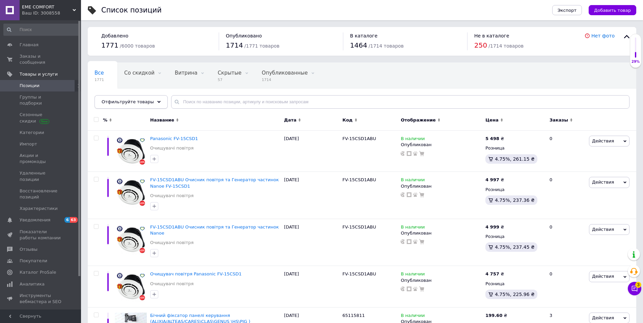
click at [153, 103] on div "Отфильтруйте товары" at bounding box center [131, 102] width 73 height 14
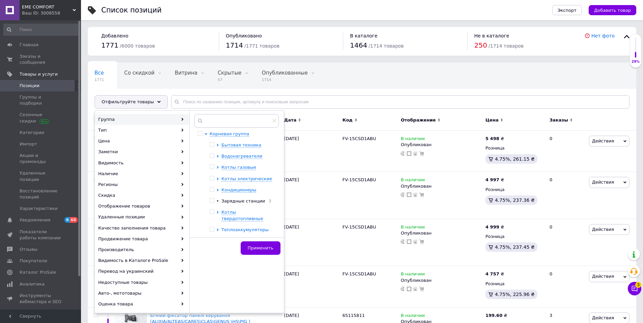
click at [156, 120] on div "Группа" at bounding box center [142, 119] width 94 height 11
click at [216, 145] on icon at bounding box center [217, 145] width 3 height 3
click at [230, 156] on icon at bounding box center [229, 156] width 3 height 3
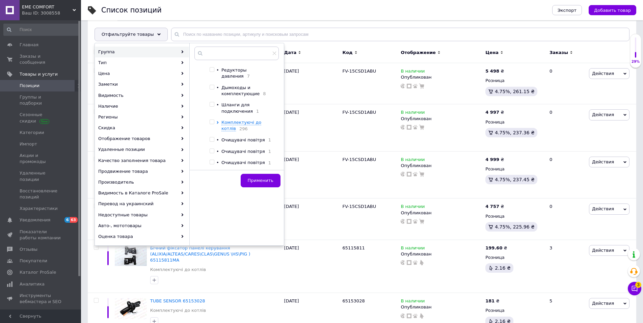
scroll to position [101, 0]
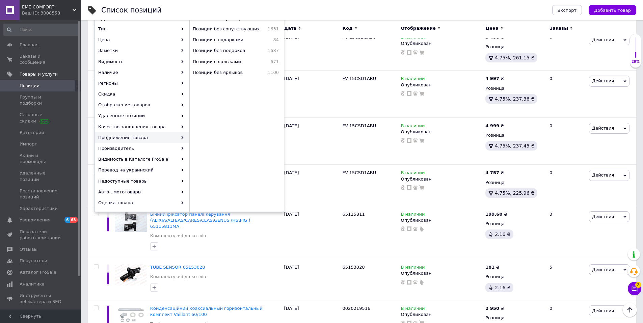
click at [40, 10] on div "Ваш ID: 3008558" at bounding box center [51, 13] width 59 height 6
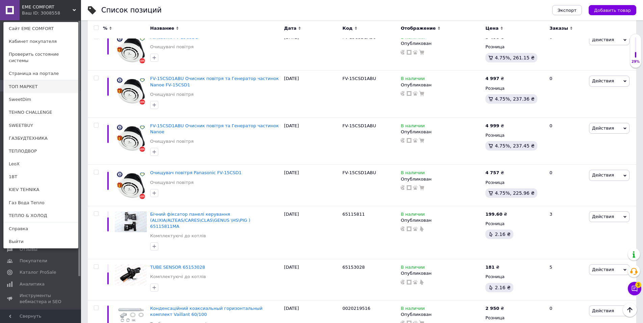
click at [27, 80] on link "ТОП МАРКЕТ" at bounding box center [41, 86] width 74 height 13
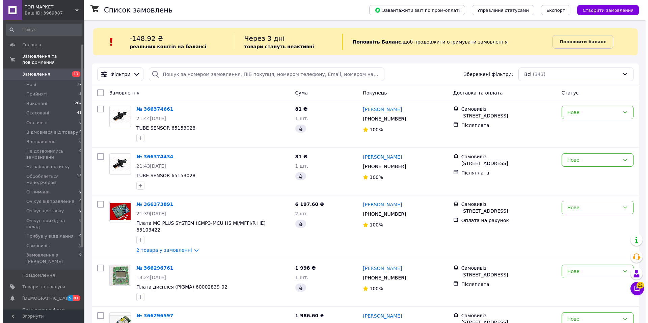
scroll to position [68, 0]
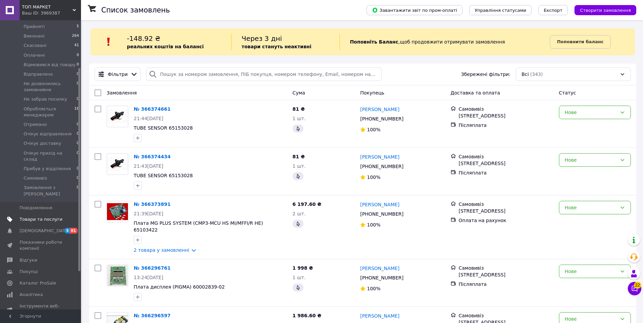
click at [46, 216] on span "Товари та послуги" at bounding box center [41, 219] width 43 height 6
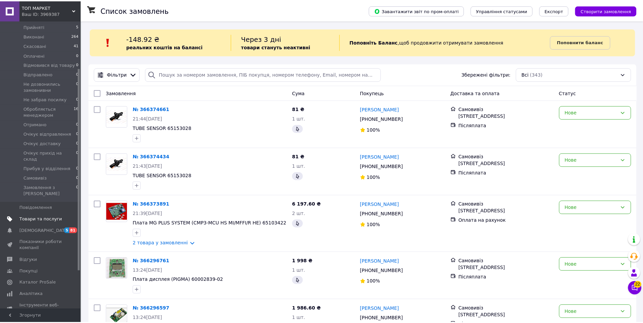
scroll to position [37, 0]
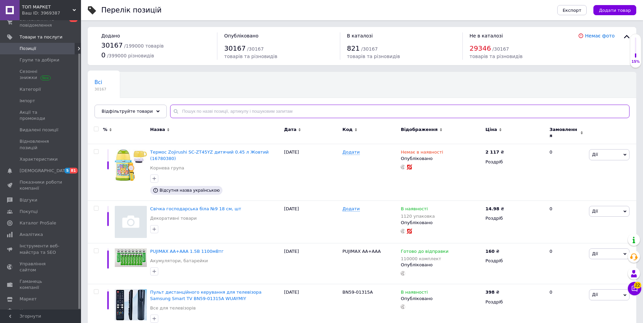
click at [233, 110] on input "text" at bounding box center [400, 112] width 460 height 14
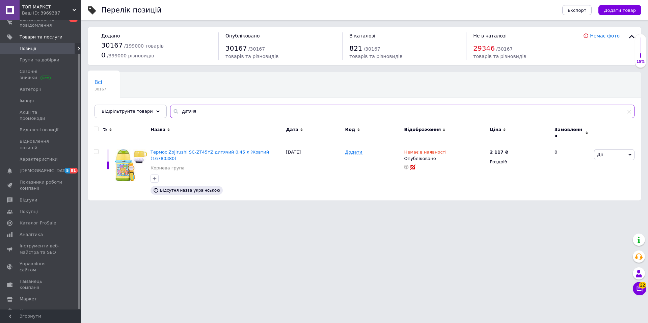
type input "дитячя"
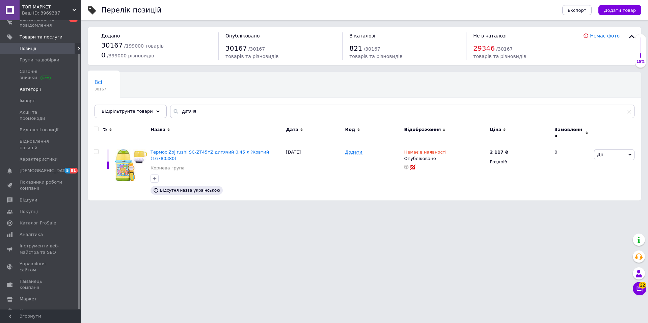
click at [28, 89] on span "Категорії" at bounding box center [30, 89] width 21 height 6
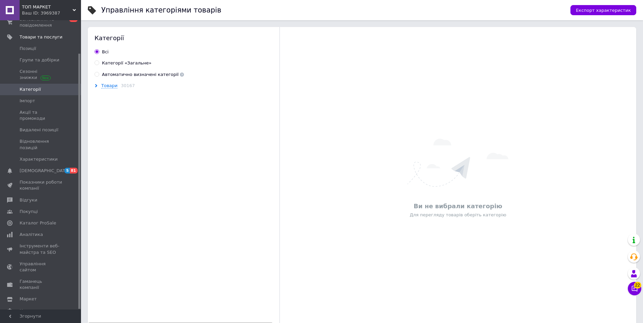
click at [97, 84] on icon at bounding box center [96, 85] width 3 height 3
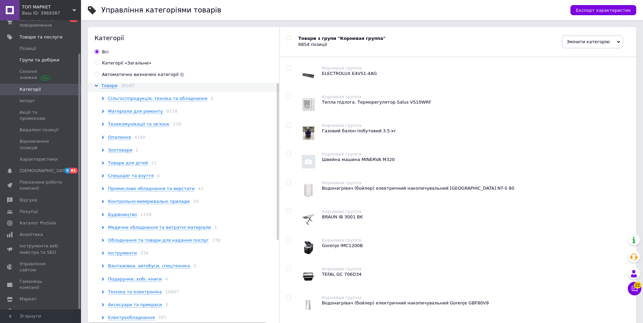
click at [37, 59] on span "Групи та добірки" at bounding box center [40, 60] width 40 height 6
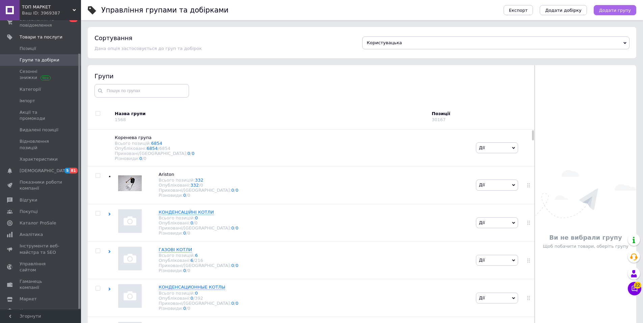
click at [606, 10] on span "Додати групу" at bounding box center [615, 10] width 32 height 5
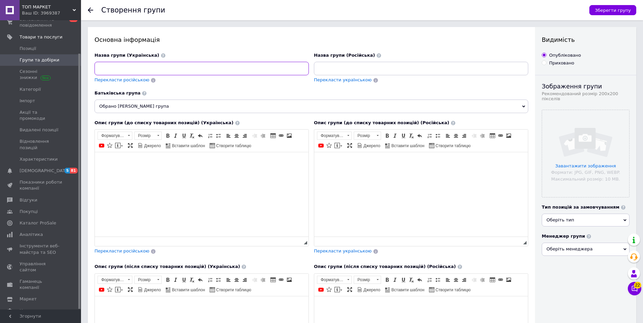
click at [140, 67] on input at bounding box center [202, 69] width 214 height 14
drag, startPoint x: 101, startPoint y: 70, endPoint x: 97, endPoint y: 68, distance: 4.8
click at [97, 68] on input "батарейки" at bounding box center [202, 69] width 214 height 14
drag, startPoint x: 123, startPoint y: 65, endPoint x: 52, endPoint y: 65, distance: 71.6
click at [52, 65] on div "ТОП МАРКЕТ Ваш ID: 3969387 Сайт ТОП МАРКЕТ Кабінет покупця Перевірити стан сист…" at bounding box center [321, 265] width 643 height 531
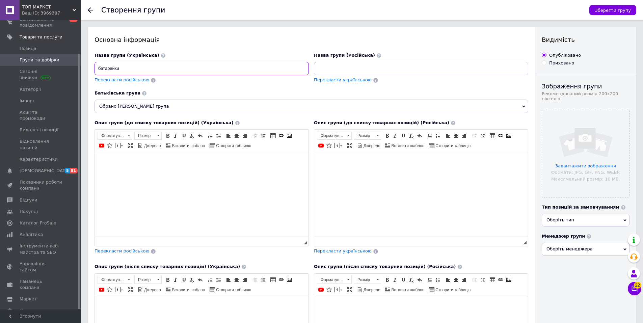
type input "батарейки"
paste input "Батарейки"
type input "Батарейки"
drag, startPoint x: 127, startPoint y: 68, endPoint x: 65, endPoint y: 59, distance: 63.1
click at [65, 59] on div "ТОП МАРКЕТ Ваш ID: 3969387 Сайт ТОП МАРКЕТ Кабінет покупця Перевірити стан сист…" at bounding box center [321, 265] width 643 height 531
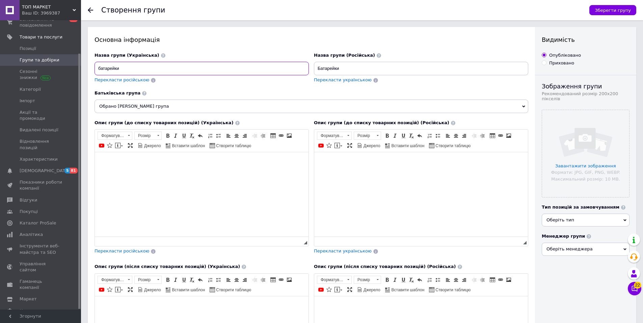
paste input "кумулятор літій-іонний, комплект"
type input "Акумулятор літій-іонний, комплект"
click at [362, 68] on input "Батарейки" at bounding box center [421, 69] width 214 height 14
paste input "кумулятор літій-іонний, комплект"
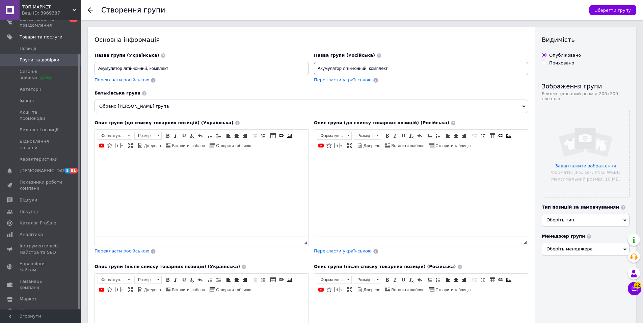
type input "Акумулятор літій-іонний, комплект"
click at [130, 170] on html at bounding box center [202, 162] width 214 height 21
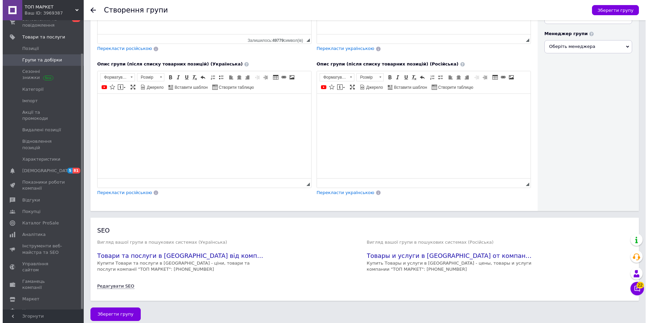
scroll to position [208, 0]
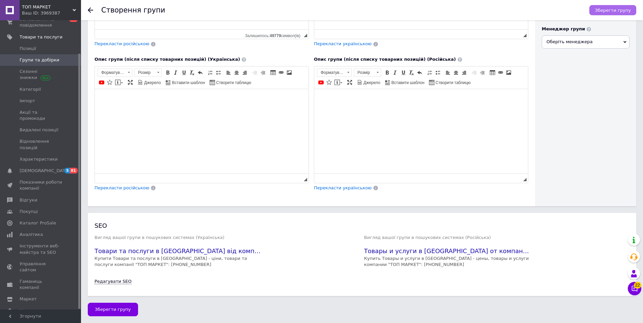
click at [603, 11] on span "Зберегти групу" at bounding box center [613, 10] width 36 height 5
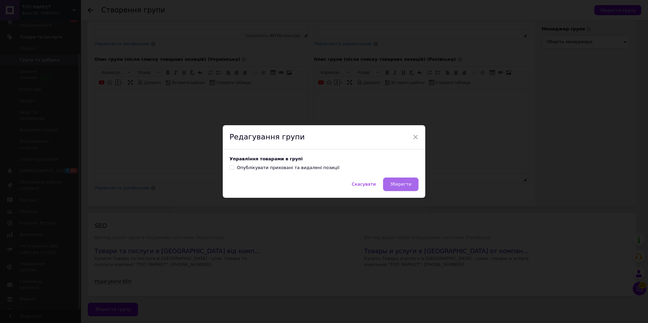
click at [398, 185] on span "Зберегти" at bounding box center [400, 184] width 21 height 5
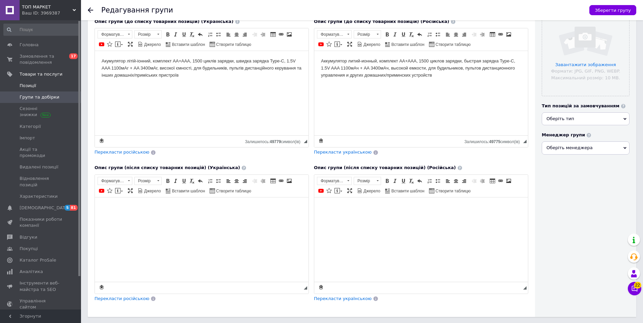
click at [35, 90] on link "Позиції" at bounding box center [41, 85] width 83 height 11
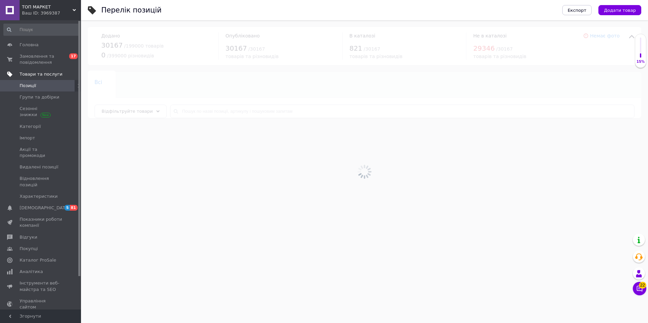
click at [35, 73] on span "Товари та послуги" at bounding box center [41, 74] width 43 height 6
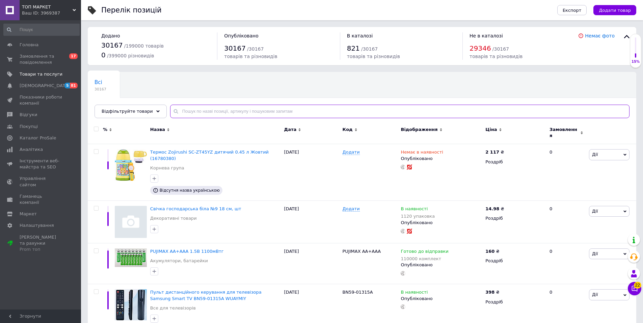
click at [196, 111] on input "text" at bounding box center [400, 112] width 460 height 14
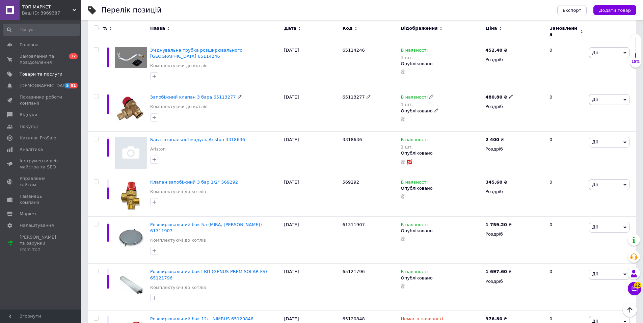
scroll to position [34, 0]
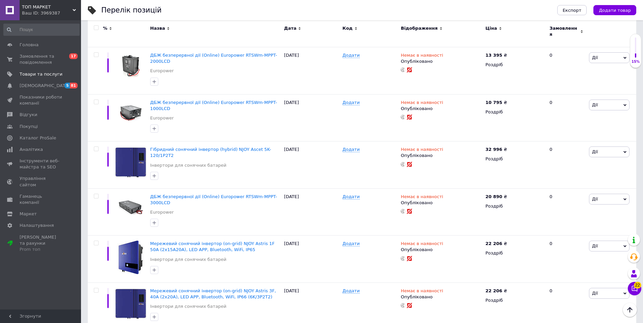
scroll to position [1827, 0]
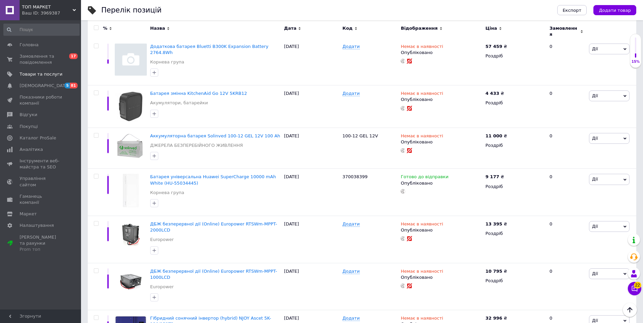
type input "батарей"
click at [43, 3] on div "ТОП МАРКЕТ Ваш ID: 3969387" at bounding box center [50, 10] width 61 height 20
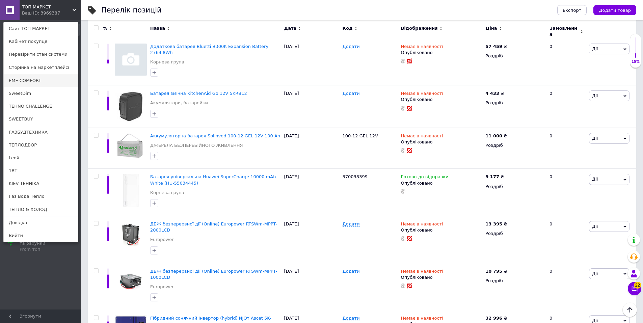
click at [30, 77] on link "EME COMFORT" at bounding box center [41, 80] width 74 height 13
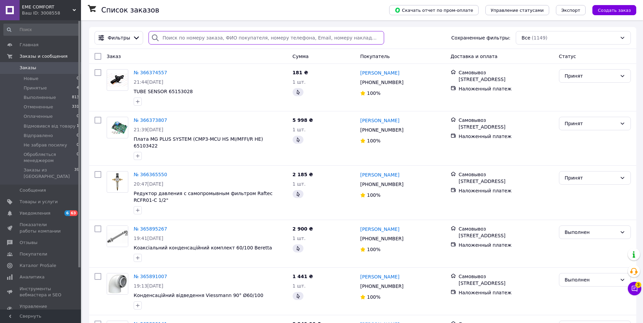
click at [172, 38] on input "search" at bounding box center [266, 38] width 235 height 14
click at [41, 199] on span "Товары и услуги" at bounding box center [39, 202] width 38 height 6
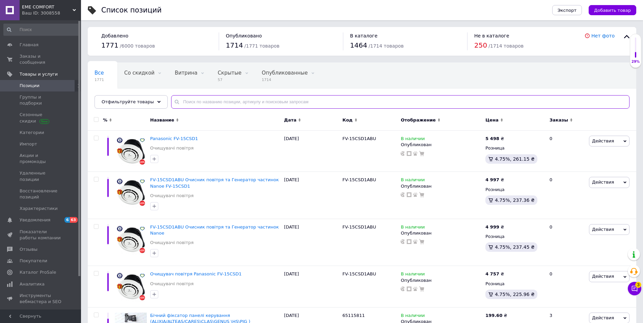
click at [194, 102] on input "text" at bounding box center [400, 102] width 459 height 14
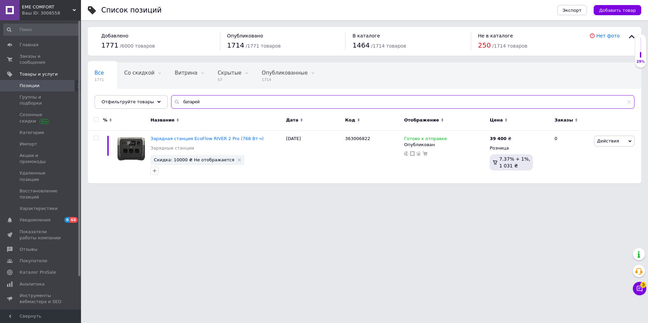
type input "батарей"
click at [44, 14] on div "Ваш ID: 3008558" at bounding box center [51, 13] width 59 height 6
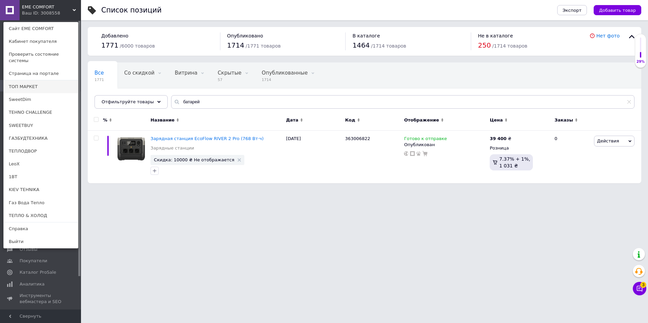
click at [25, 80] on link "ТОП МАРКЕТ" at bounding box center [41, 86] width 74 height 13
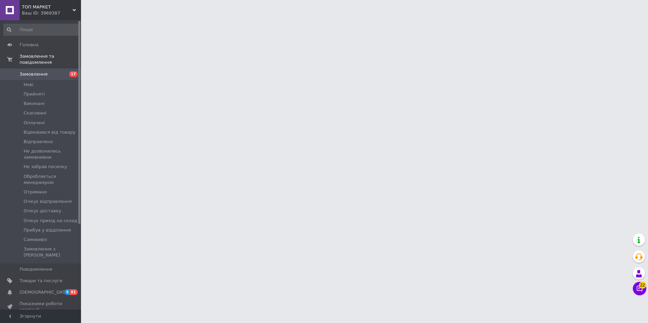
scroll to position [68, 0]
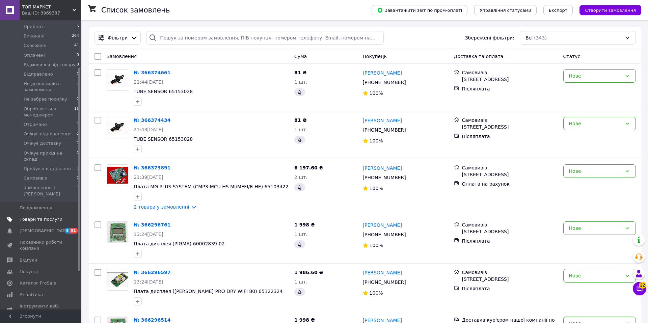
click at [31, 216] on span "Товари та послуги" at bounding box center [41, 219] width 43 height 6
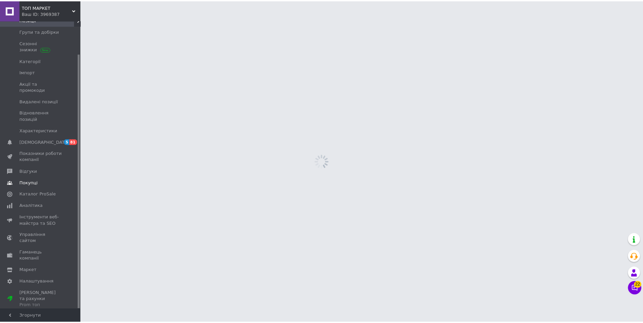
scroll to position [37, 0]
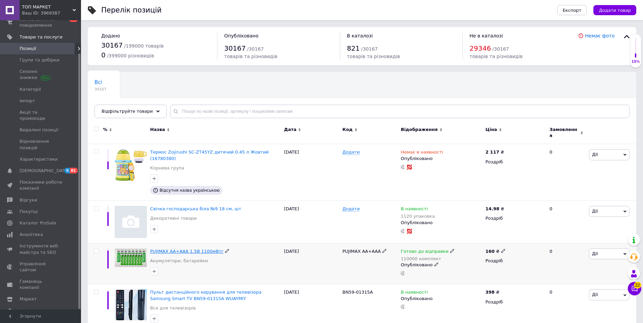
click at [194, 249] on span "PUJIMAX АА+ААА 1.5В 1100мВтг" at bounding box center [187, 251] width 74 height 5
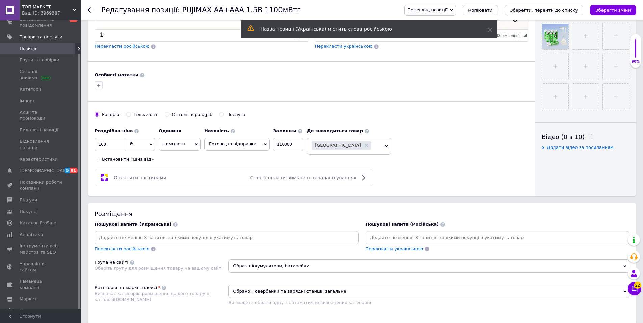
scroll to position [304, 0]
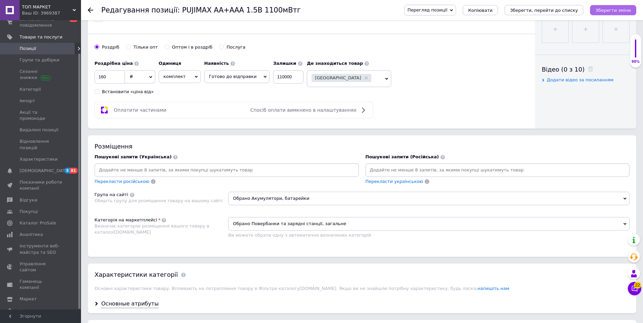
click at [610, 10] on icon "Зберегти зміни" at bounding box center [613, 10] width 35 height 5
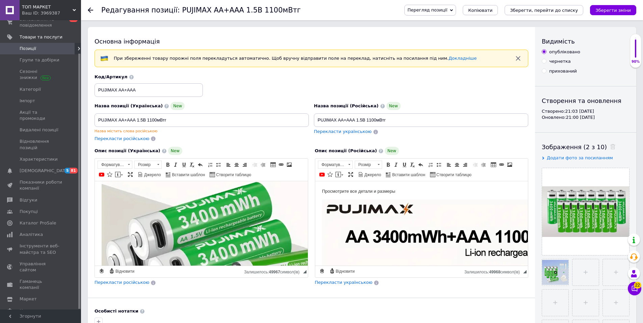
scroll to position [0, 0]
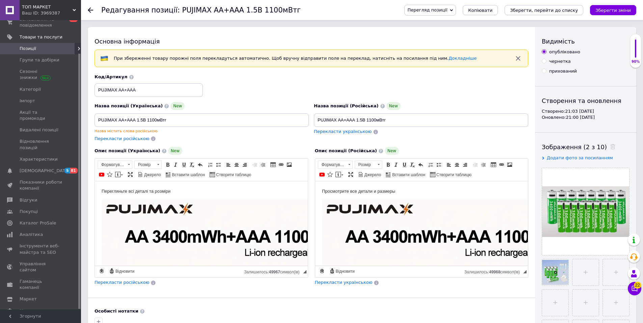
click at [173, 191] on p "Перегляньте всі деталі та розміри" at bounding box center [202, 191] width 200 height 7
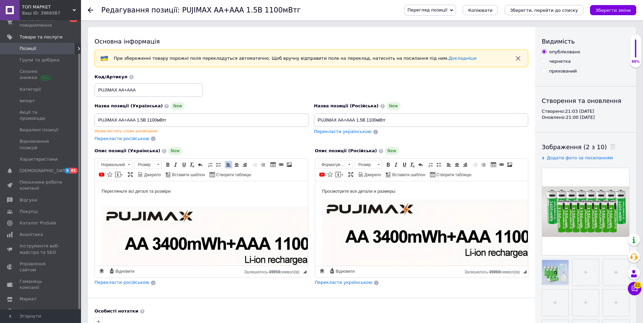
click at [171, 201] on p "Перегляньте всі деталі та розміри ​​​​​​​" at bounding box center [202, 195] width 200 height 14
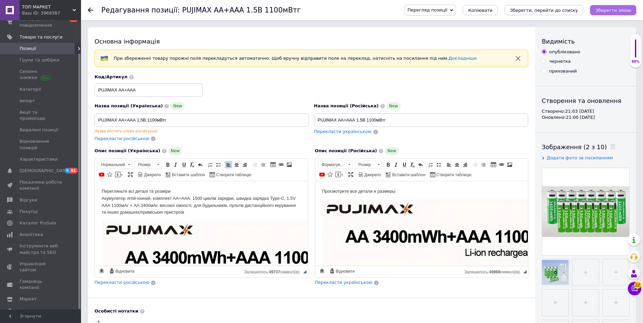
click at [606, 9] on icon "Зберегти зміни" at bounding box center [613, 10] width 35 height 5
